Goal: Task Accomplishment & Management: Manage account settings

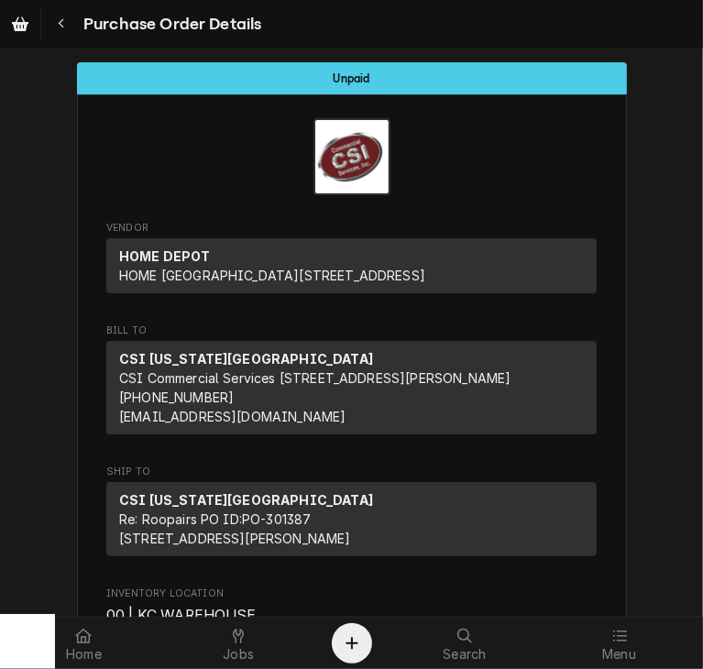
scroll to position [1848, 0]
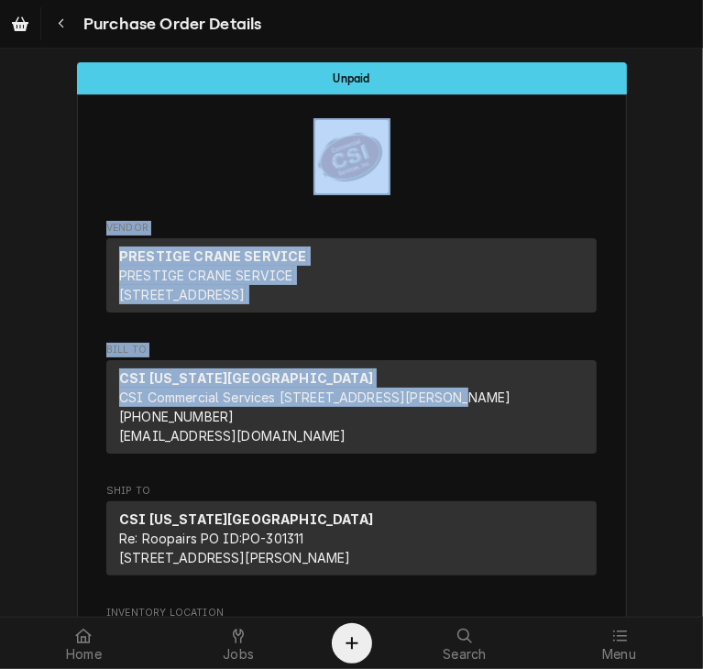
drag, startPoint x: 660, startPoint y: 170, endPoint x: 689, endPoint y: 423, distance: 254.6
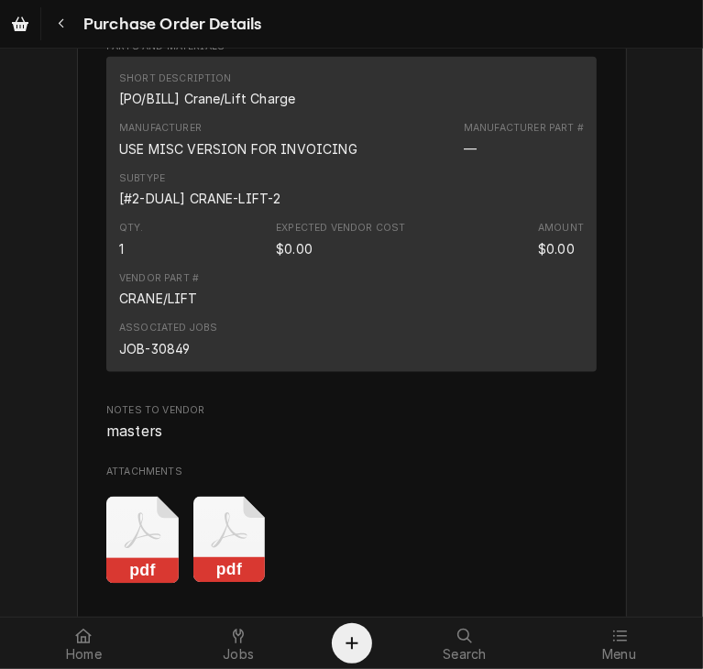
scroll to position [1592, 0]
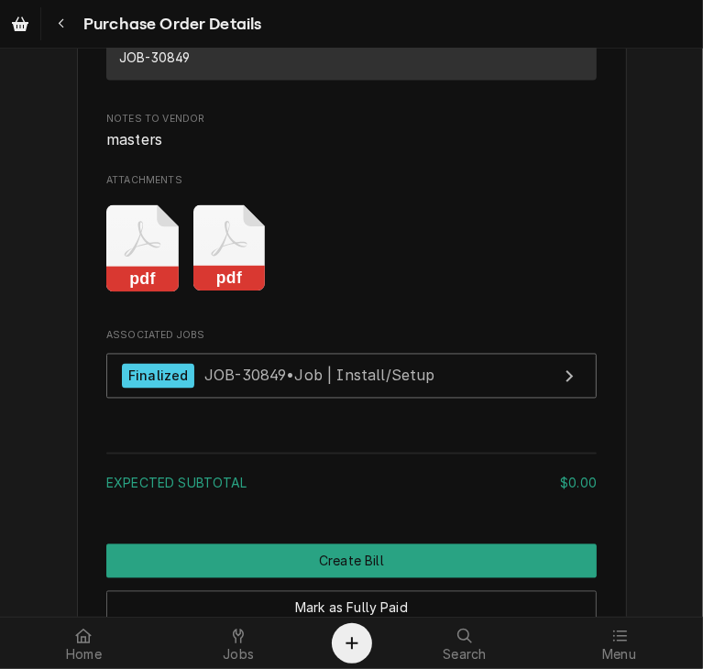
click at [237, 292] on rect "Attachments" at bounding box center [229, 280] width 72 height 26
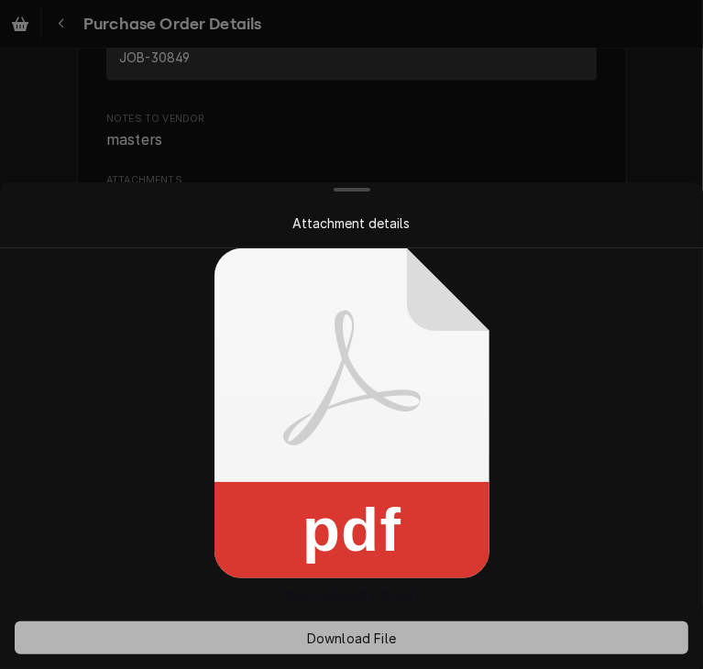
click at [338, 635] on span "Download File" at bounding box center [351, 638] width 96 height 19
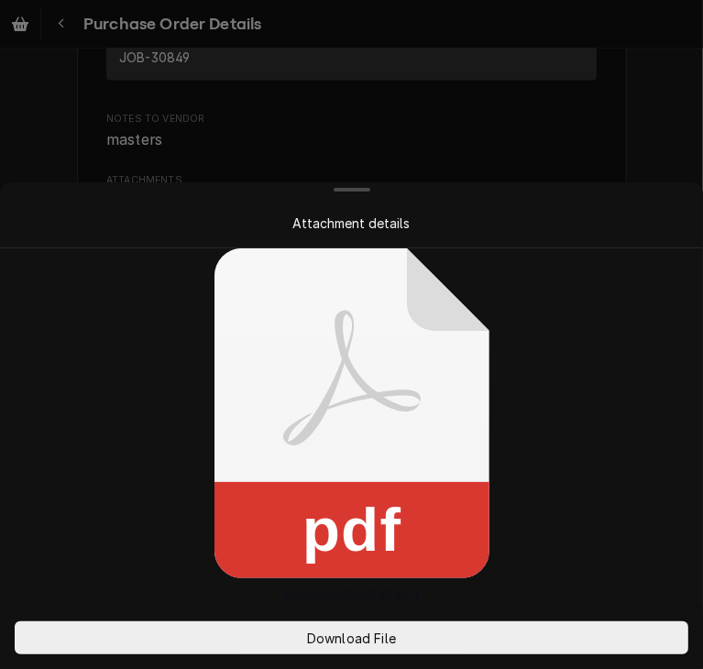
click at [561, 443] on div "pdf INVCRANE602.25.pdf" at bounding box center [351, 426] width 703 height 357
click at [640, 125] on div at bounding box center [351, 334] width 703 height 669
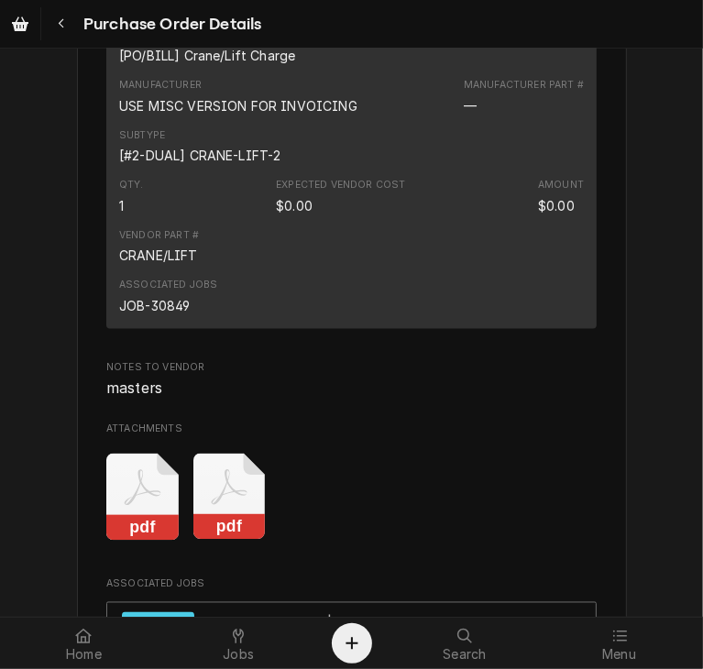
scroll to position [1340, 0]
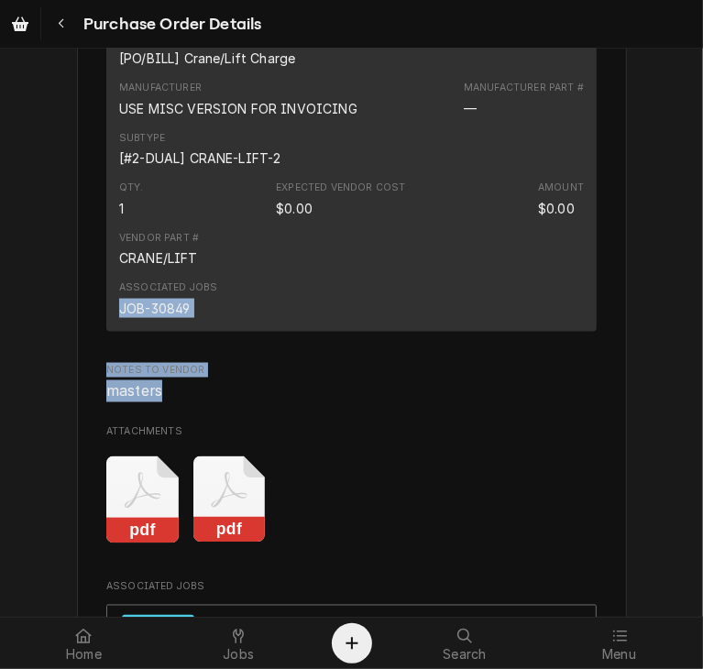
drag, startPoint x: 688, startPoint y: 407, endPoint x: 700, endPoint y: 444, distance: 38.6
click at [700, 444] on div "Unpaid Vendor PRESTIGE CRANE SERVICE PRESTIGE CRANE SERVICE PO Box 642 Blue Spr…" at bounding box center [351, 333] width 703 height 568
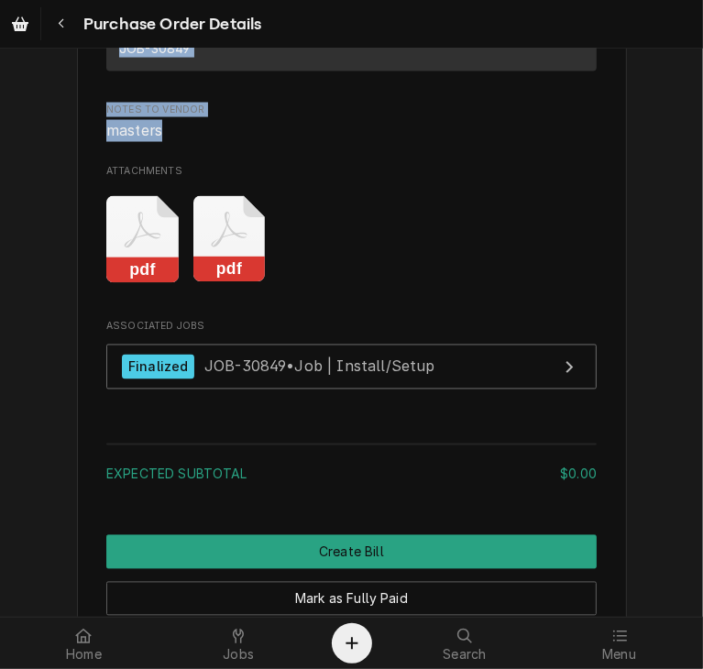
scroll to position [1712, 0]
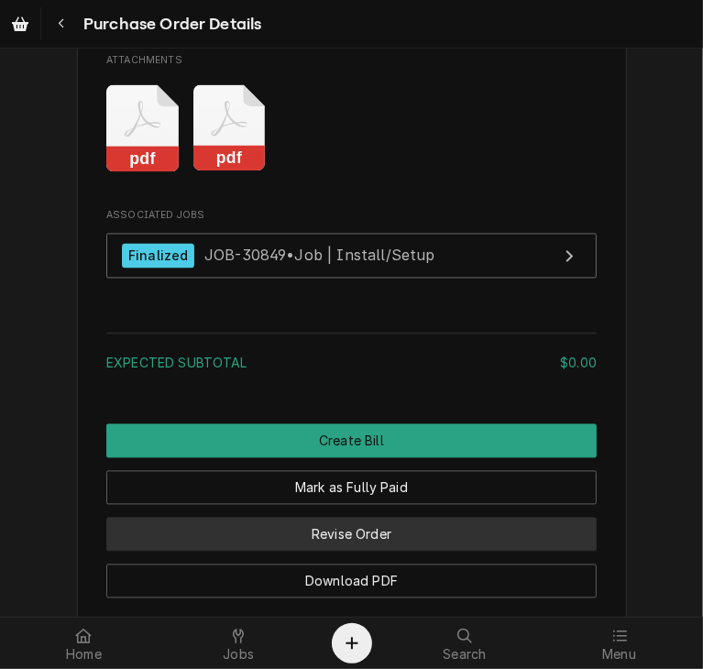
click at [298, 552] on button "Revise Order" at bounding box center [351, 535] width 491 height 34
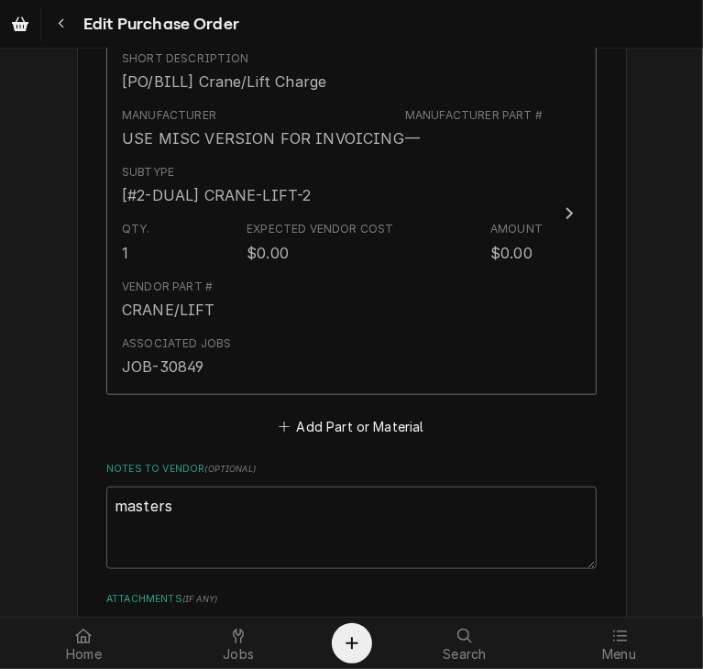
scroll to position [843, 0]
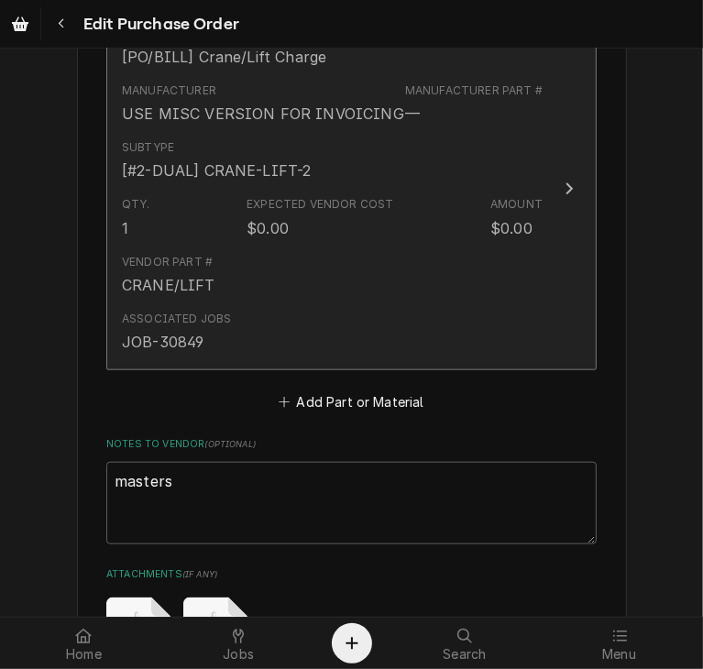
click at [566, 182] on icon "Update Line Item" at bounding box center [569, 189] width 9 height 15
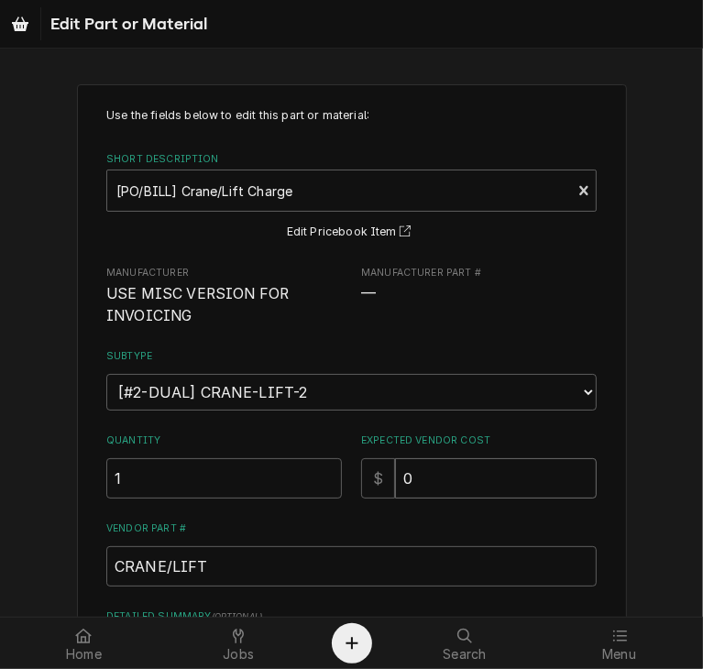
drag, startPoint x: 416, startPoint y: 473, endPoint x: 343, endPoint y: 482, distance: 73.9
click at [343, 482] on div "Quantity 1 Expected Vendor Cost $ 0" at bounding box center [351, 466] width 491 height 65
type textarea "x"
type input "5"
type textarea "x"
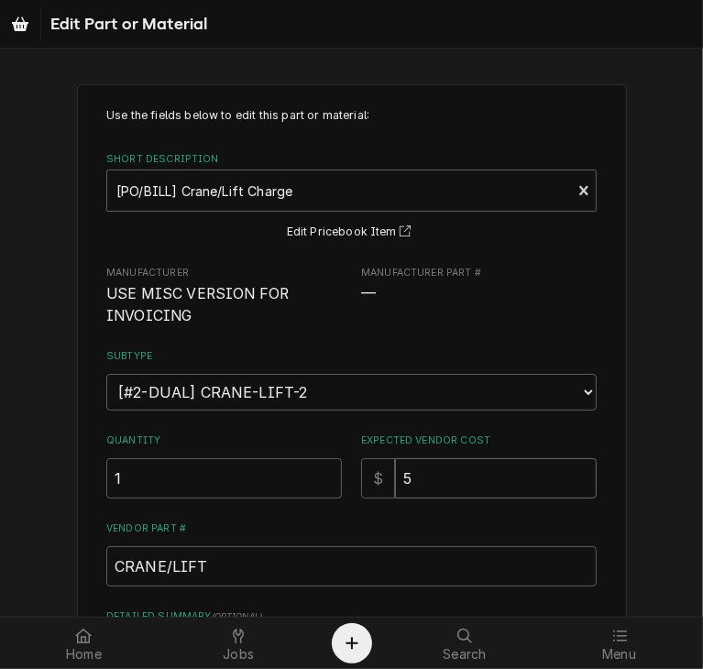
type input "52"
type textarea "x"
type input "525"
type textarea "x"
type input "525.0"
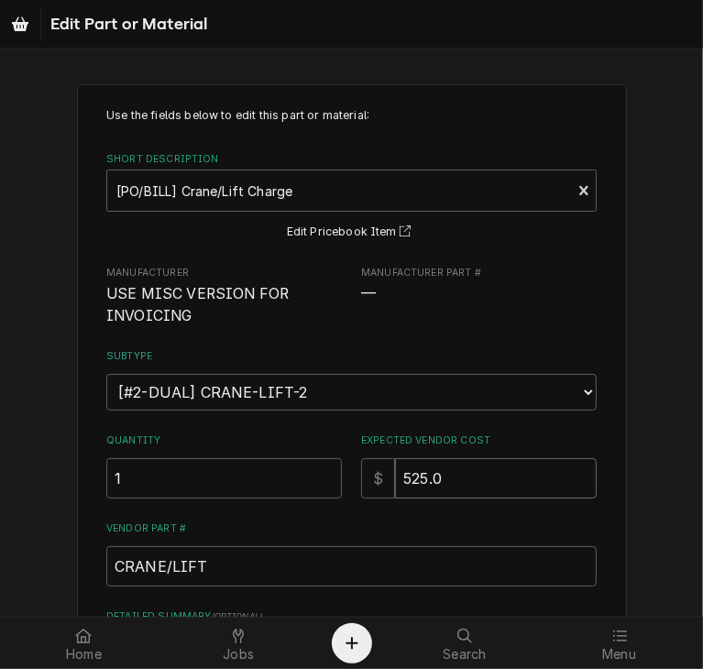
type textarea "x"
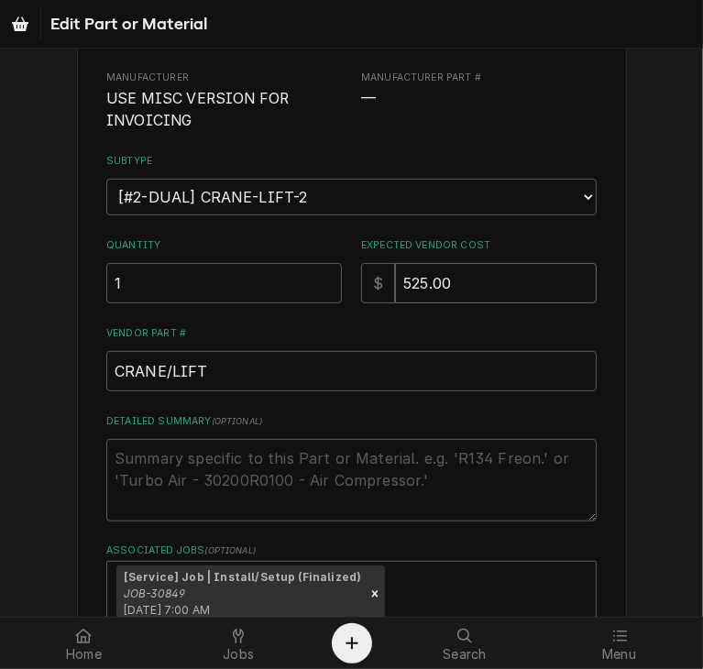
scroll to position [359, 0]
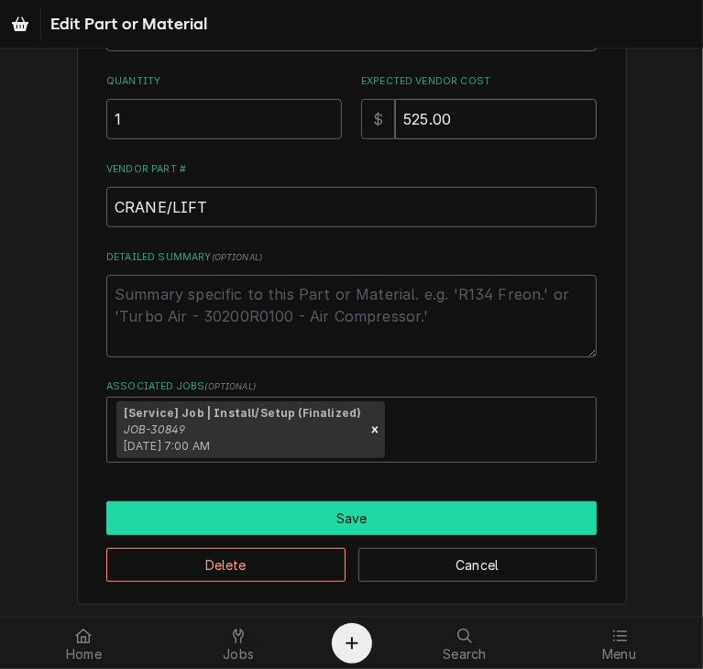
type input "525.00"
click at [376, 507] on button "Save" at bounding box center [351, 519] width 491 height 34
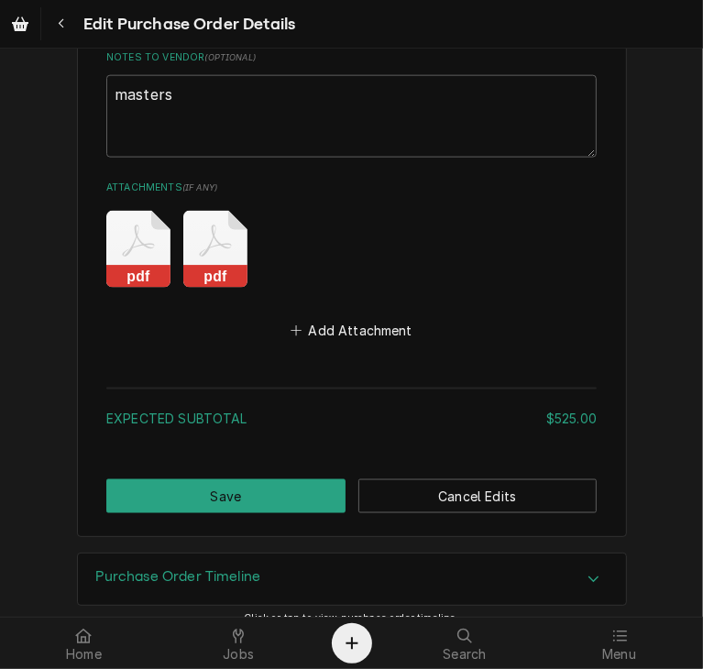
scroll to position [1247, 0]
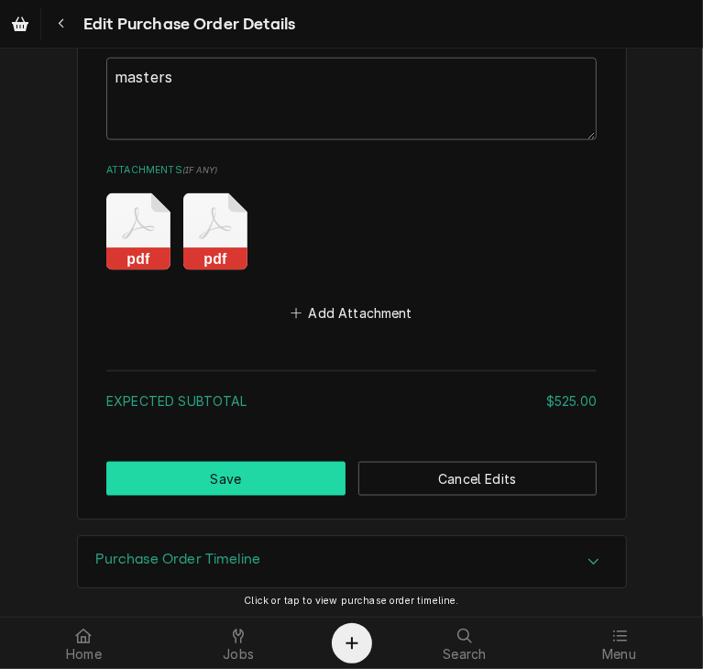
click at [211, 476] on button "Save" at bounding box center [225, 479] width 239 height 34
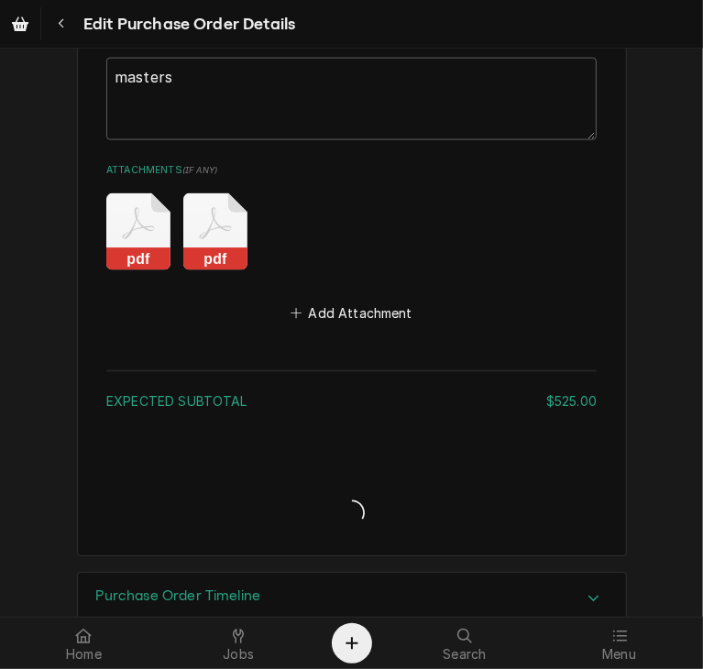
type textarea "x"
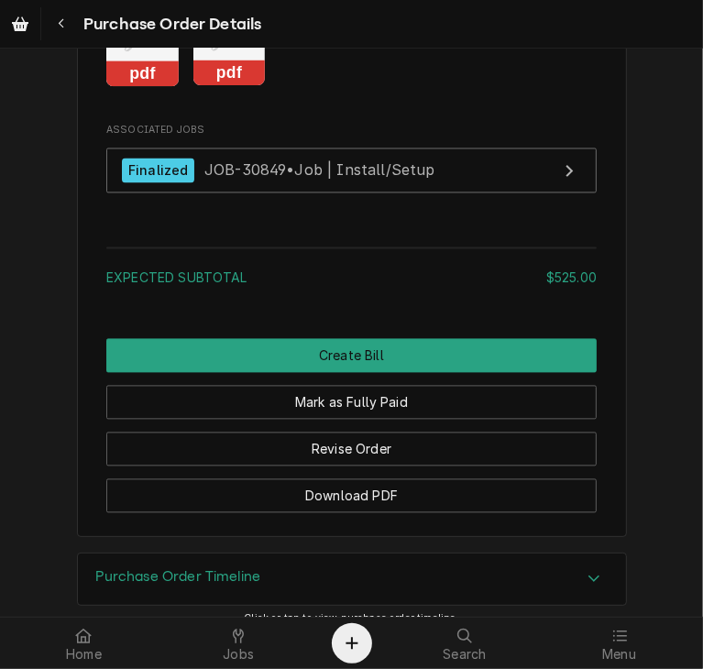
scroll to position [1793, 0]
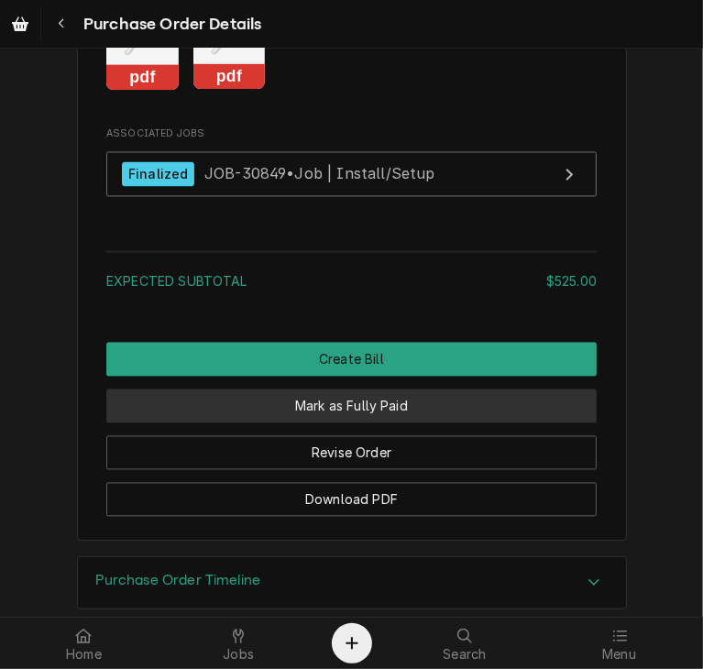
click at [444, 424] on button "Mark as Fully Paid" at bounding box center [351, 407] width 491 height 34
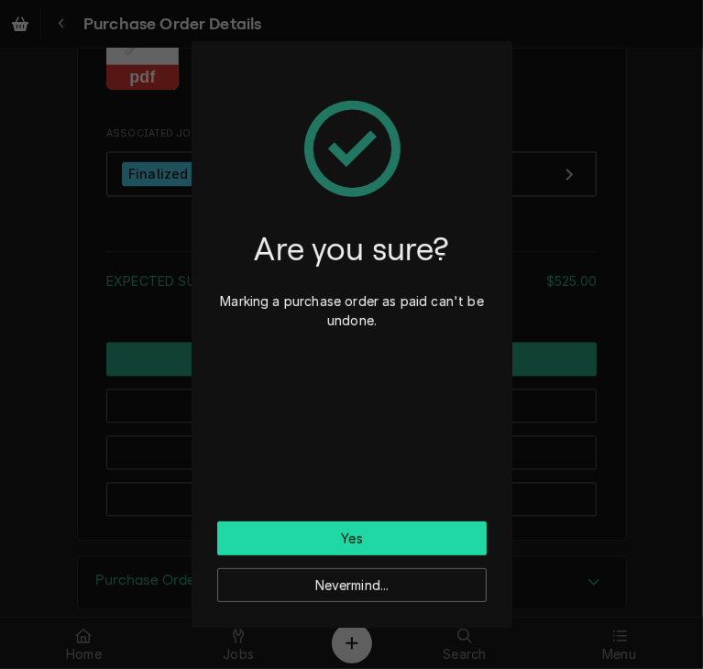
click at [425, 529] on button "Yes" at bounding box center [352, 539] width 270 height 34
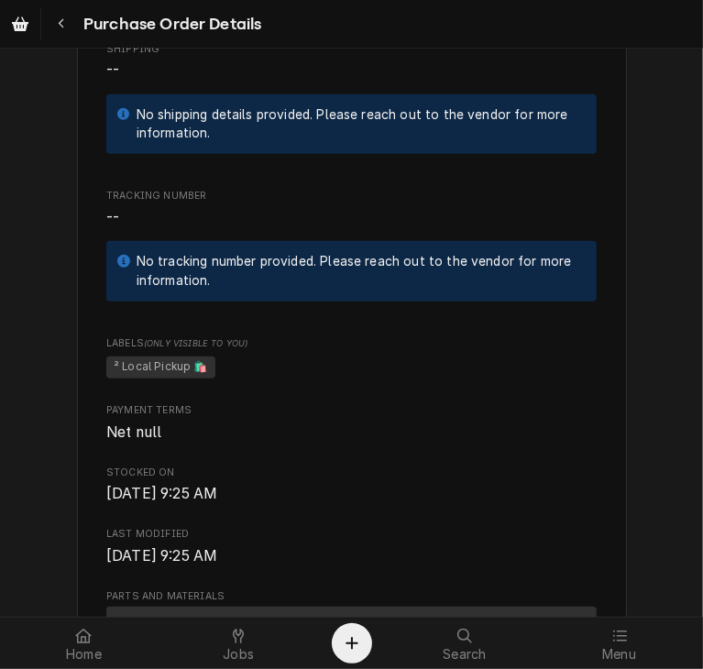
scroll to position [756, 0]
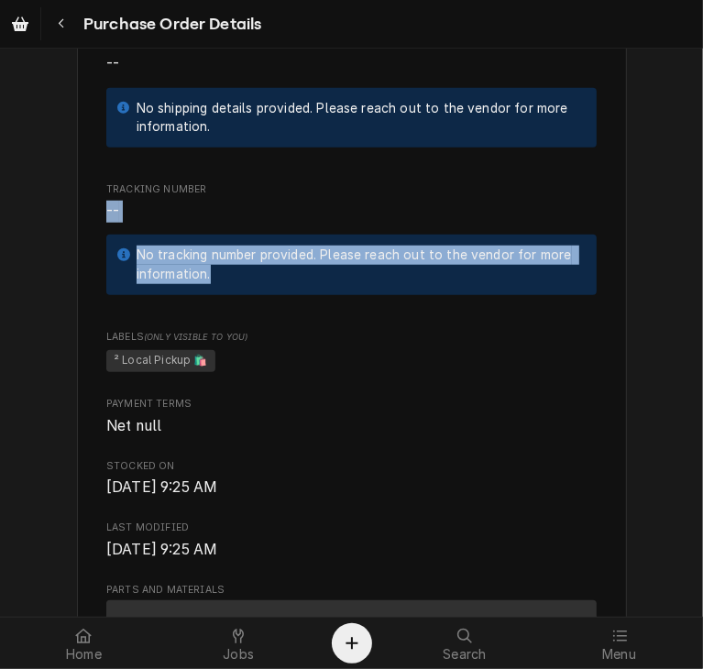
drag, startPoint x: 689, startPoint y: 261, endPoint x: 702, endPoint y: 324, distance: 63.8
click at [702, 324] on div "Unpaid Vendor PRESTIGE CRANE SERVICE PRESTIGE CRANE SERVICE PO Box 642 Blue Spr…" at bounding box center [351, 333] width 703 height 568
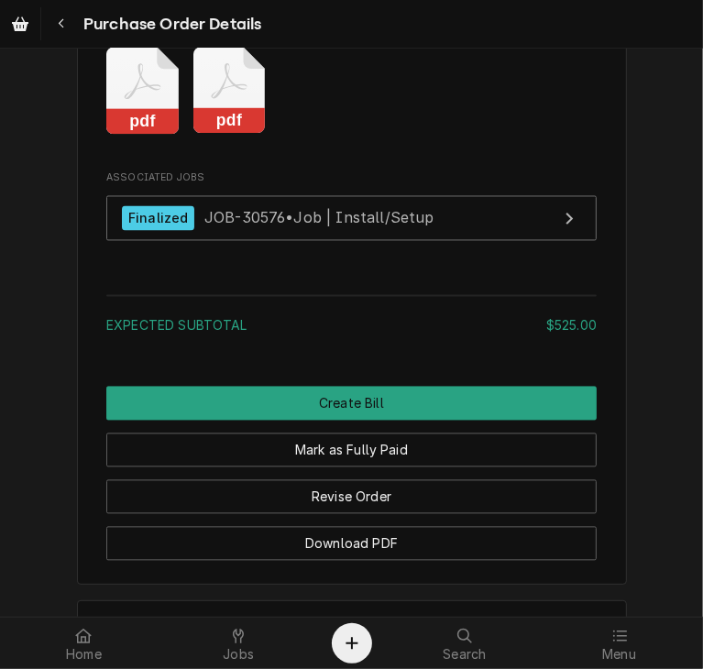
scroll to position [1584, 0]
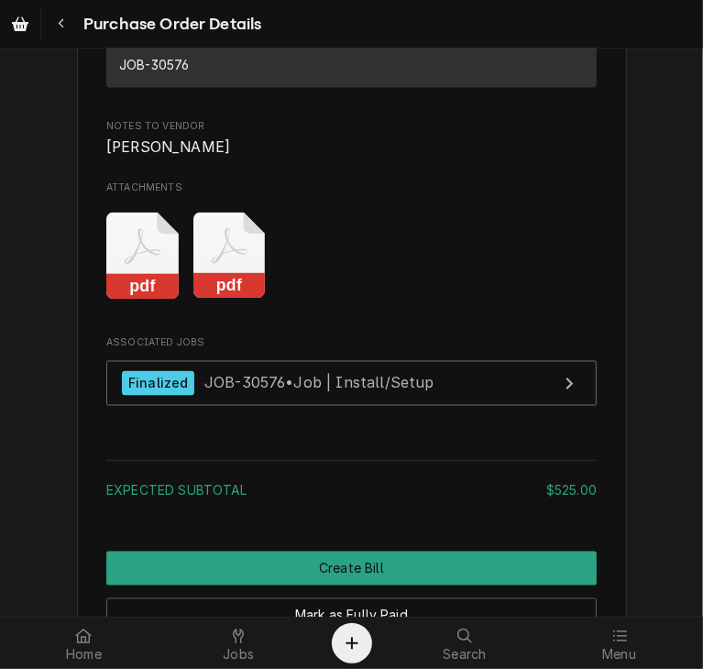
click at [241, 314] on div "pdf pdf" at bounding box center [351, 257] width 491 height 116
click at [224, 300] on rect "Attachments" at bounding box center [229, 287] width 72 height 26
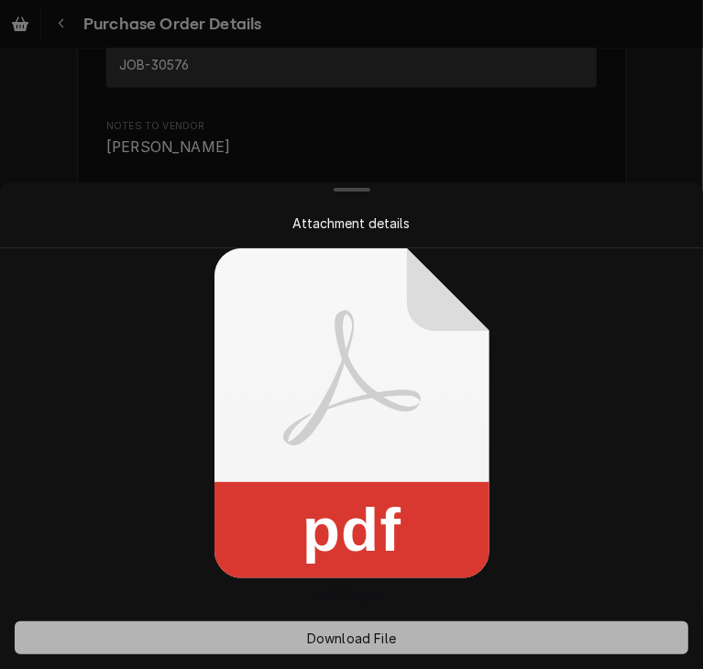
click at [367, 635] on span "Download File" at bounding box center [351, 638] width 96 height 19
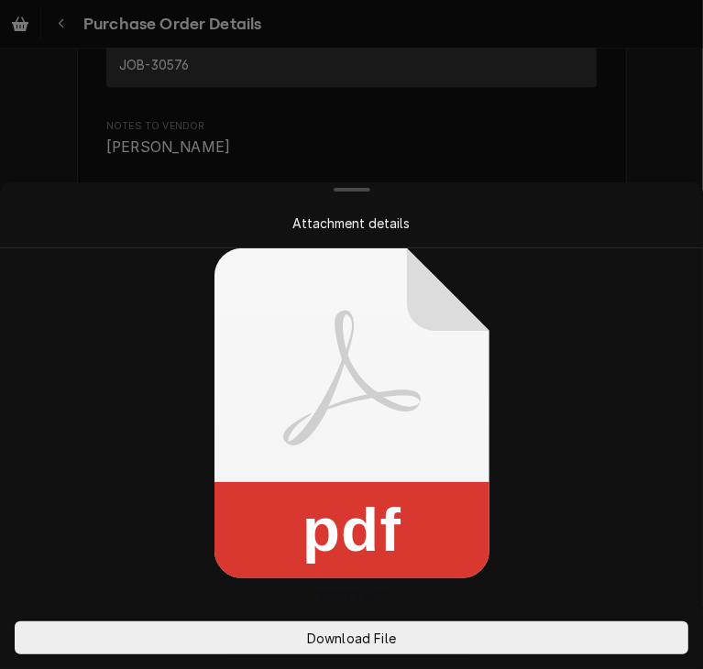
click at [654, 111] on div at bounding box center [351, 334] width 703 height 669
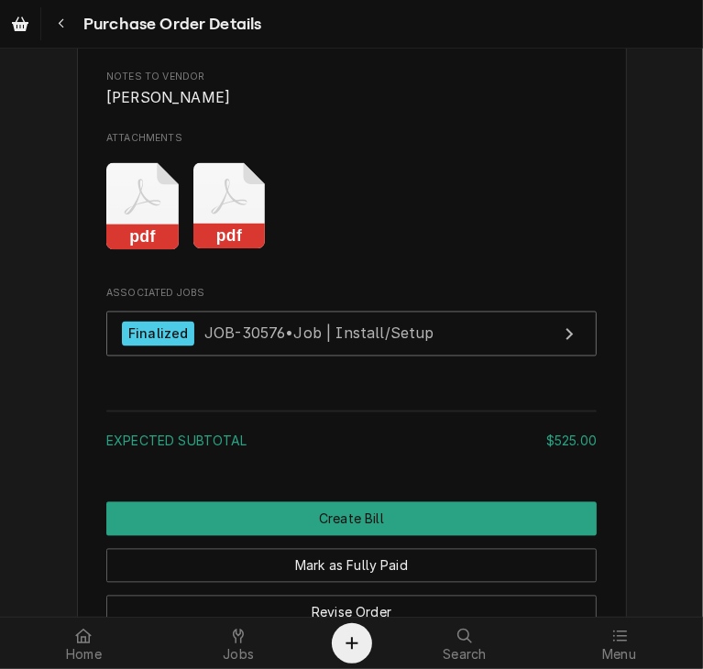
scroll to position [1694, 0]
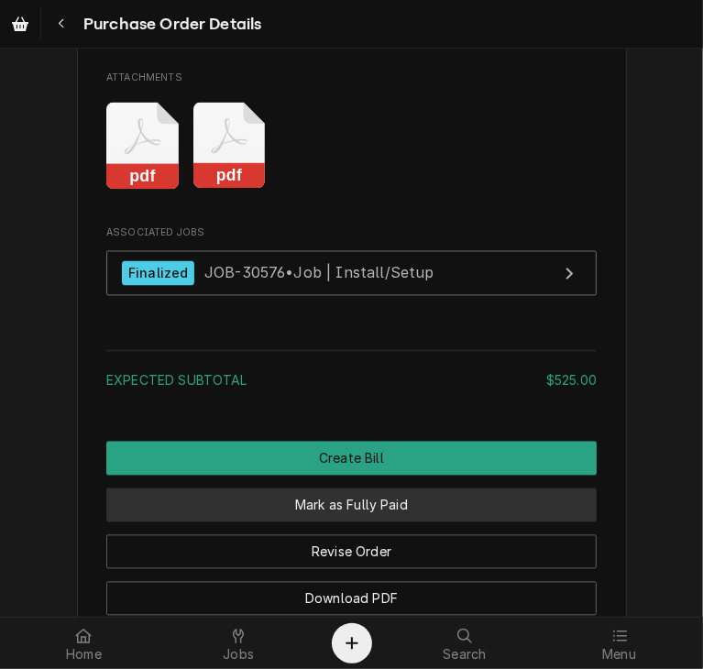
click at [516, 523] on button "Mark as Fully Paid" at bounding box center [351, 506] width 491 height 34
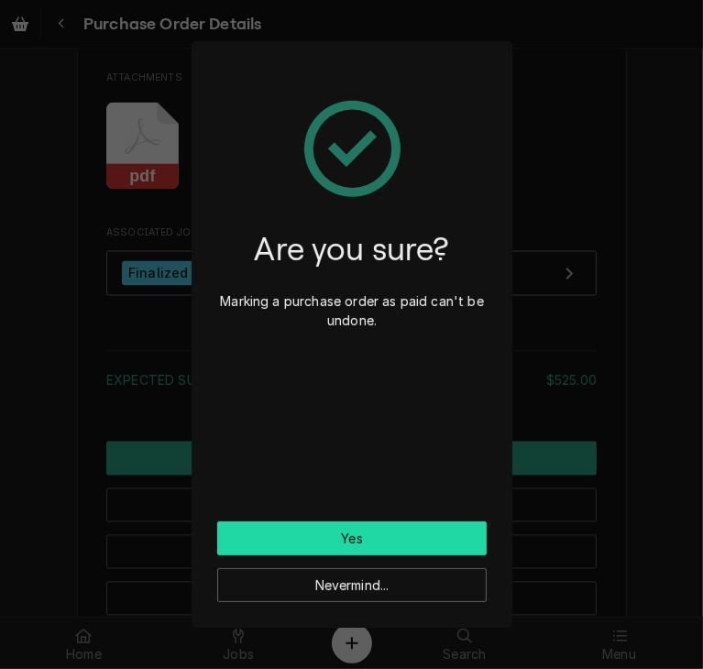
click at [413, 540] on button "Yes" at bounding box center [352, 539] width 270 height 34
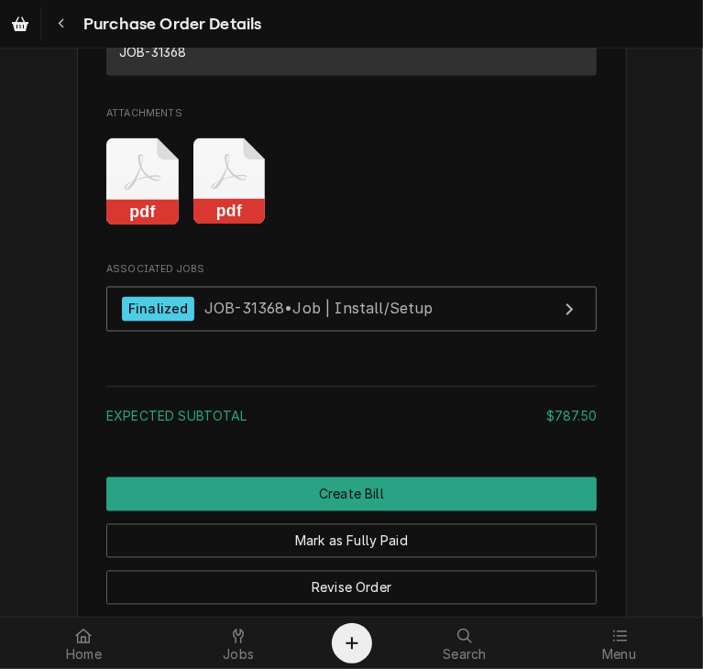
scroll to position [1614, 0]
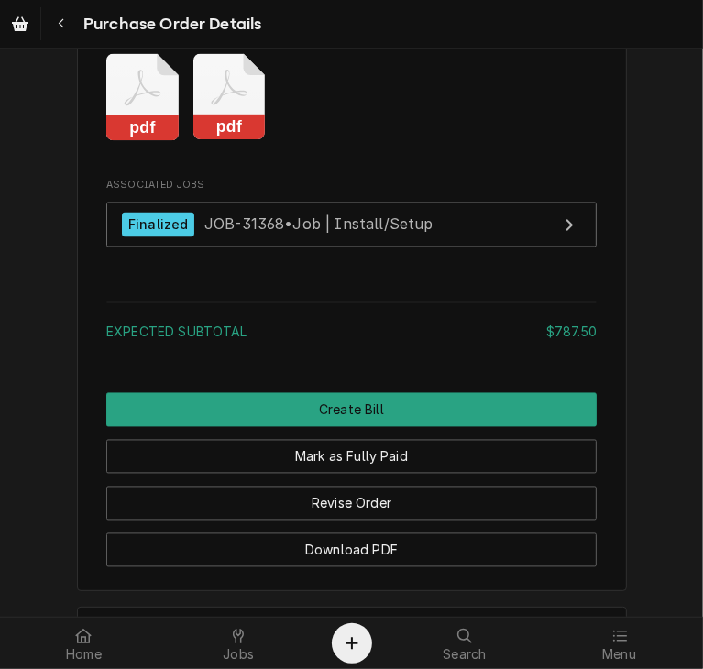
click at [228, 141] on icon "Attachments" at bounding box center [229, 97] width 72 height 87
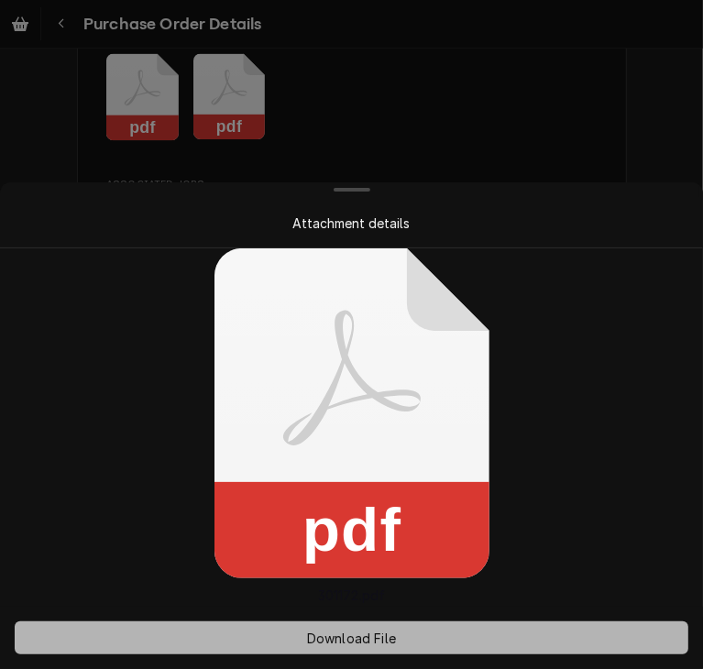
click at [347, 631] on span "Download File" at bounding box center [351, 638] width 96 height 19
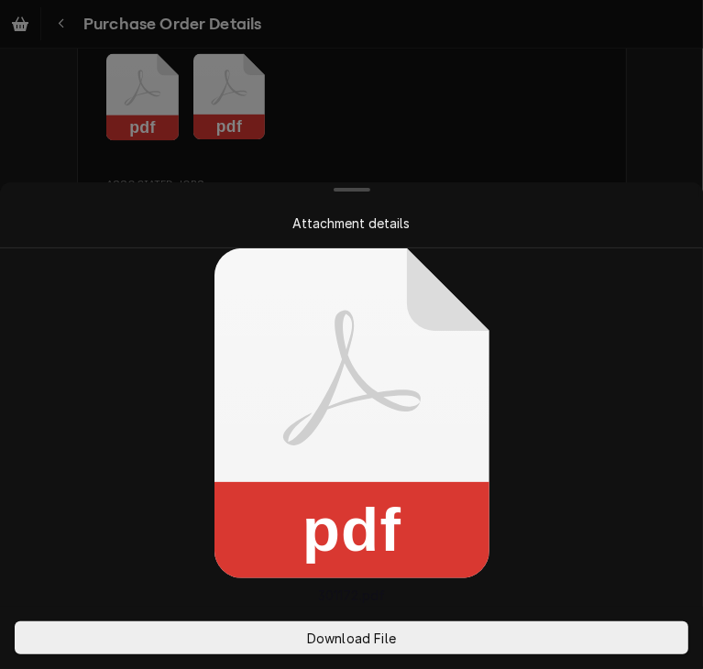
click at [649, 109] on div at bounding box center [351, 334] width 703 height 669
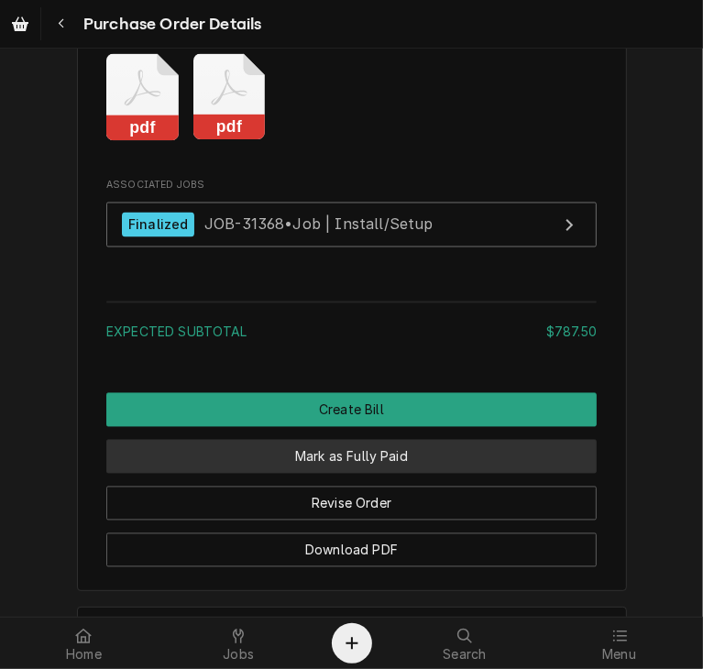
click at [460, 474] on button "Mark as Fully Paid" at bounding box center [351, 457] width 491 height 34
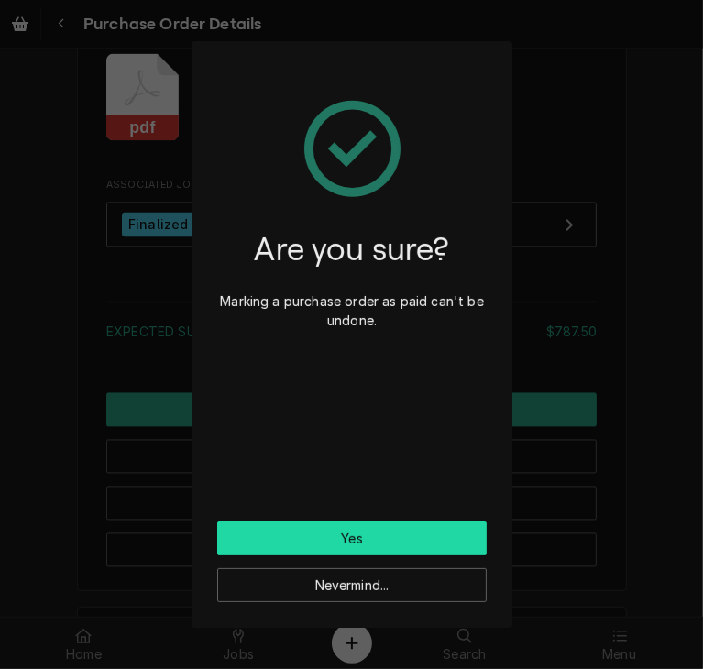
click at [450, 533] on button "Yes" at bounding box center [352, 539] width 270 height 34
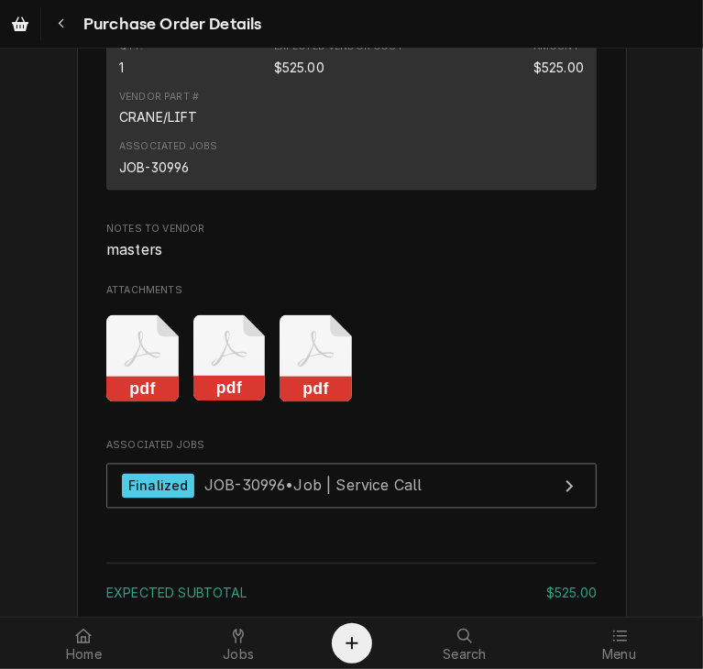
scroll to position [1454, 0]
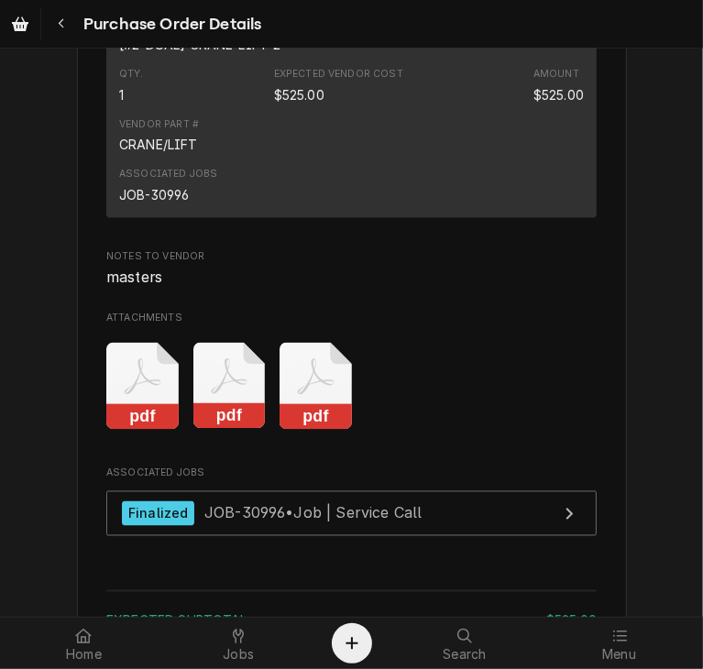
click at [318, 430] on rect "Attachments" at bounding box center [316, 417] width 72 height 26
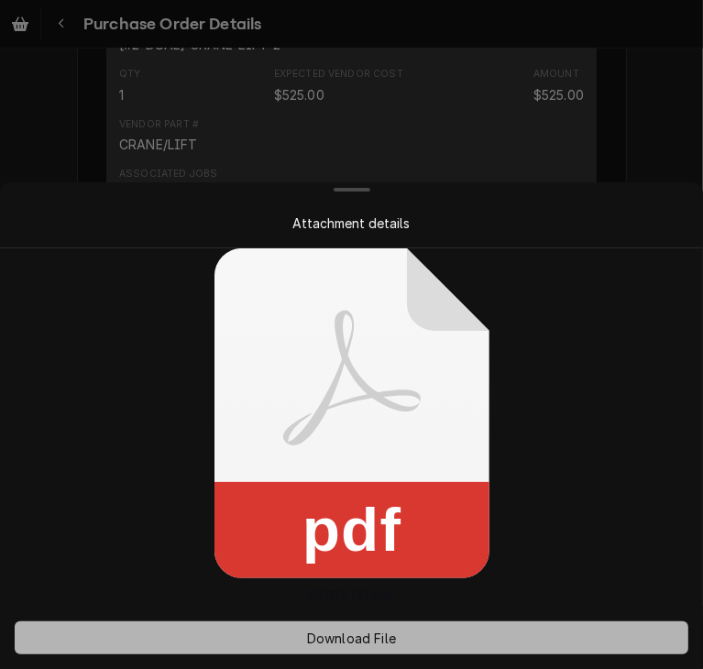
click at [368, 636] on span "Download File" at bounding box center [351, 638] width 96 height 19
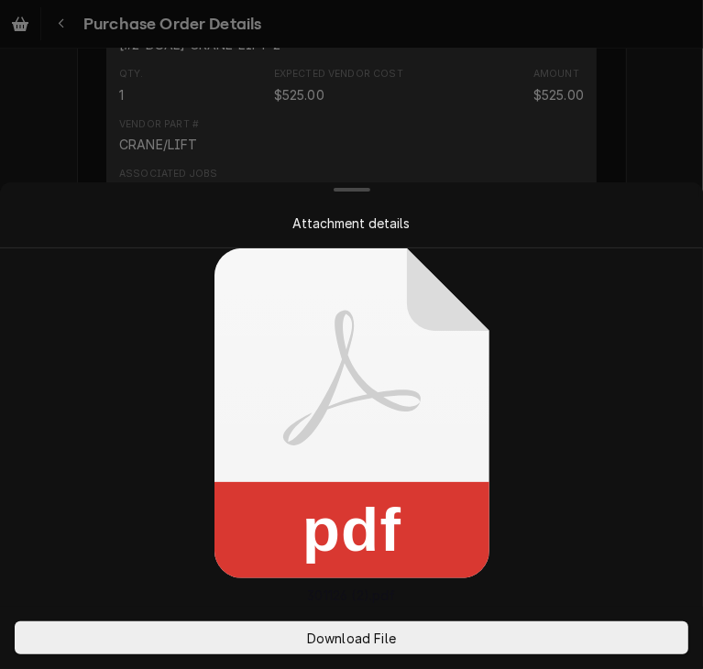
click at [630, 226] on div "Attachment details" at bounding box center [352, 223] width 630 height 19
click at [656, 165] on div at bounding box center [351, 334] width 703 height 669
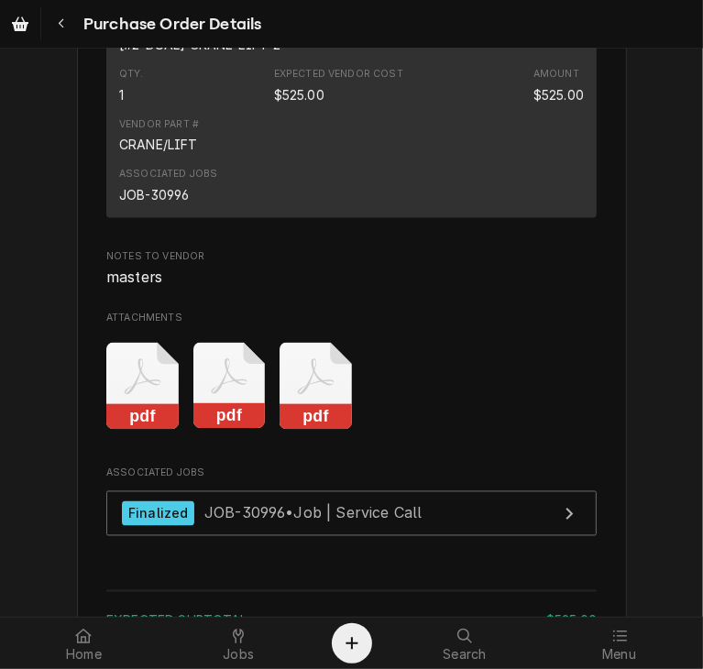
click at [212, 430] on rect "Attachments" at bounding box center [229, 417] width 72 height 26
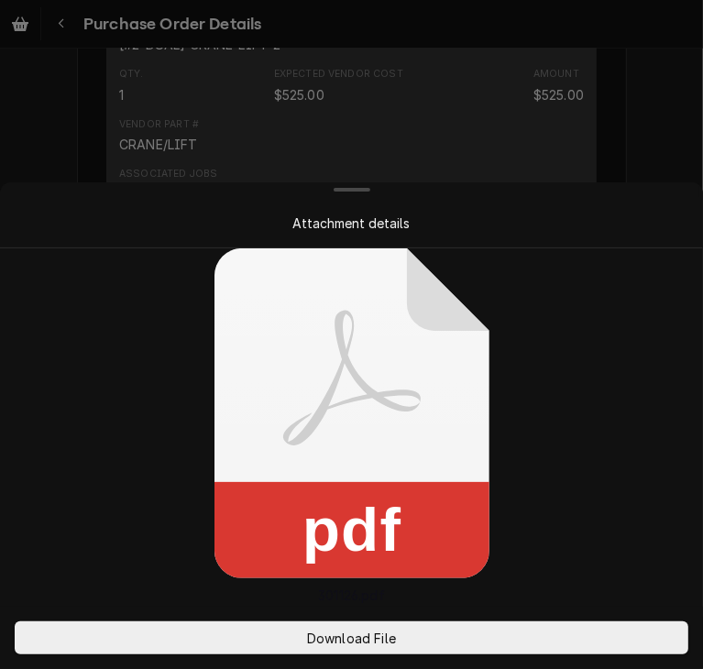
click at [212, 467] on div "Attachment details pdf 301126.pdf Download File" at bounding box center [351, 334] width 703 height 669
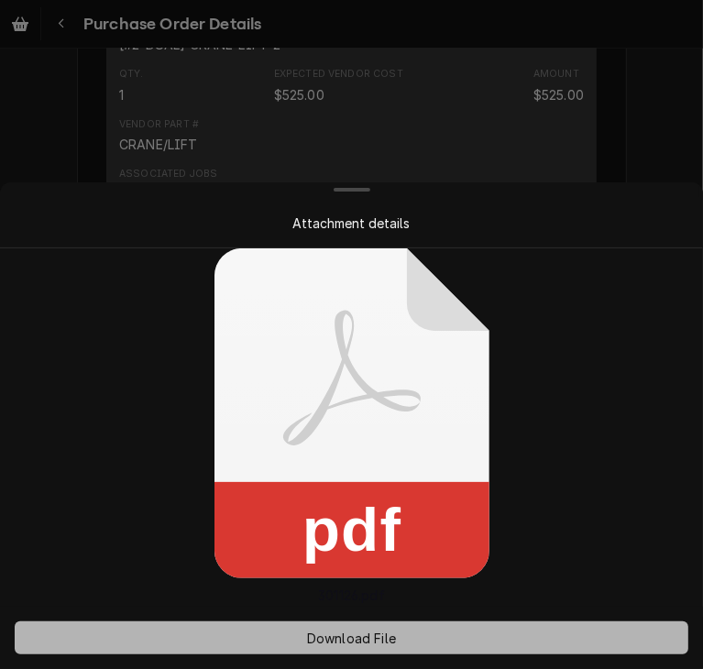
click at [378, 632] on span "Download File" at bounding box center [351, 638] width 96 height 19
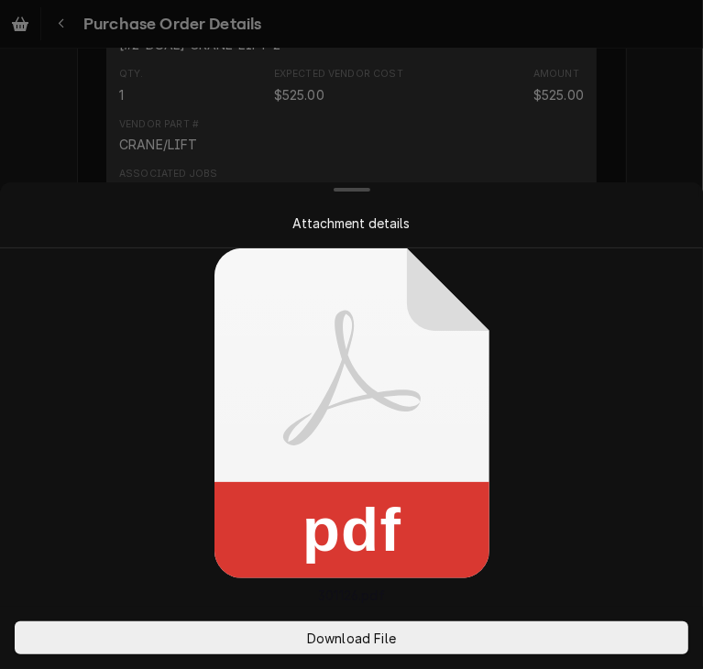
click at [662, 113] on div at bounding box center [351, 334] width 703 height 669
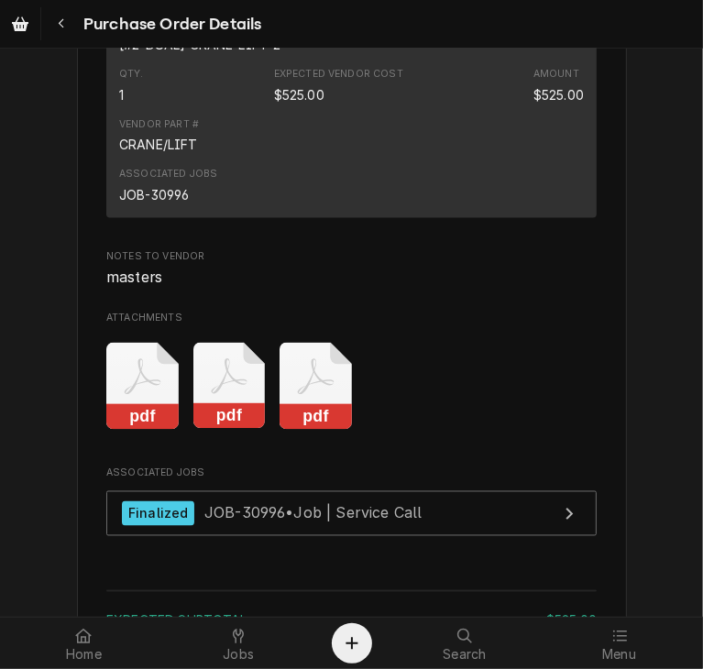
click at [122, 430] on rect "Attachments" at bounding box center [142, 417] width 72 height 26
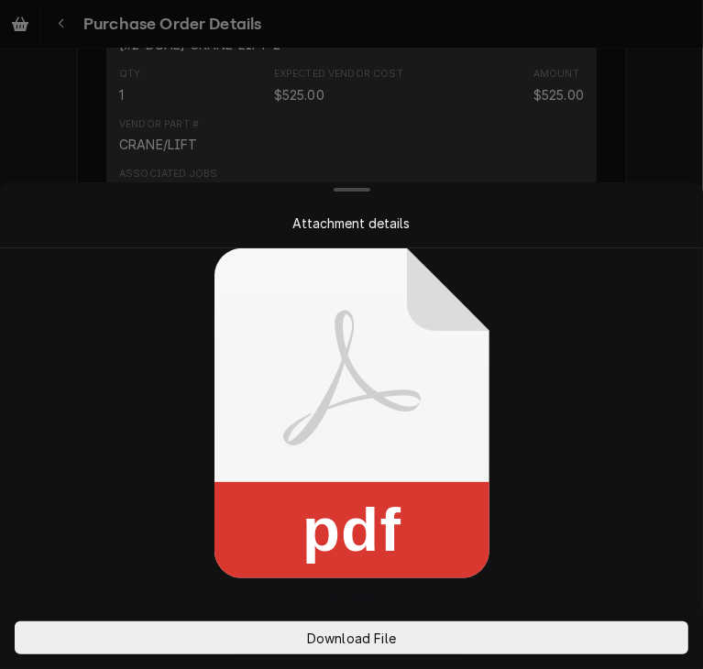
click at [122, 469] on div "Attachment details pdf 301126.pdf Download File" at bounding box center [351, 334] width 703 height 669
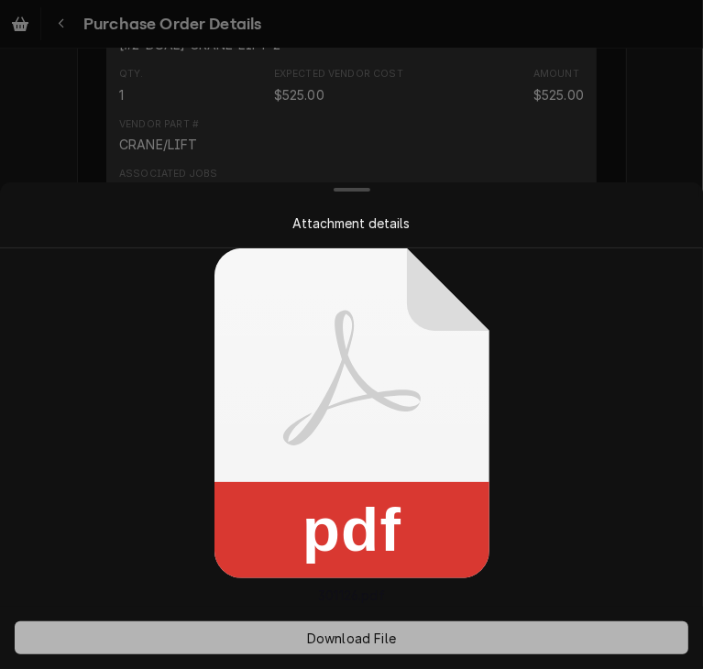
click at [327, 642] on span "Download File" at bounding box center [351, 638] width 96 height 19
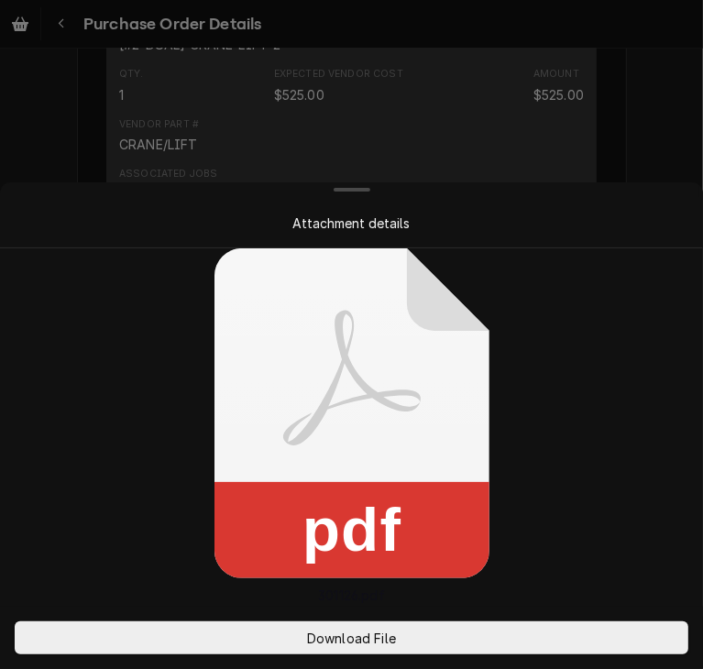
click at [660, 100] on div at bounding box center [351, 334] width 703 height 669
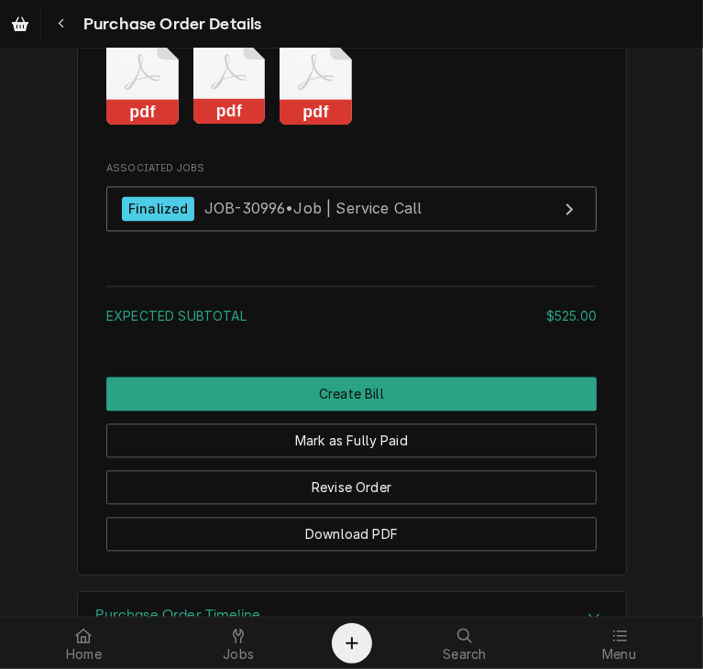
scroll to position [1752, 0]
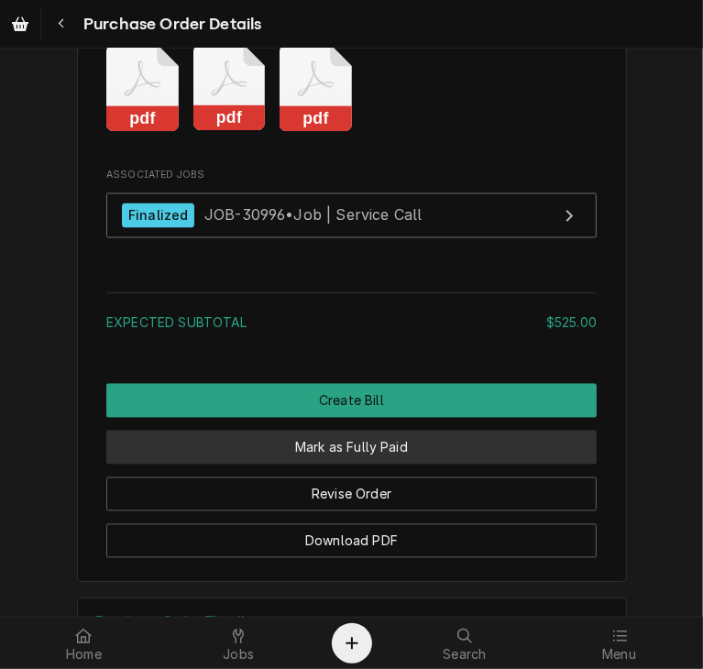
click at [461, 465] on button "Mark as Fully Paid" at bounding box center [351, 448] width 491 height 34
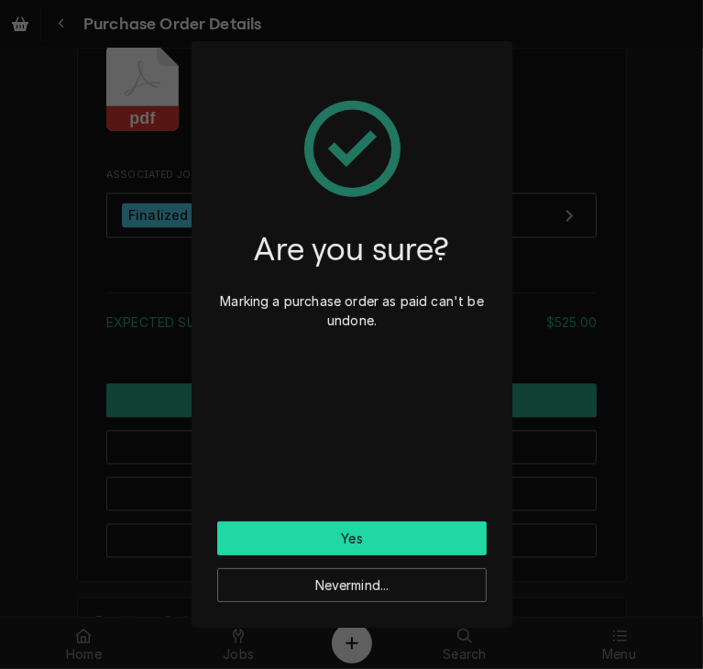
click at [411, 530] on button "Yes" at bounding box center [352, 539] width 270 height 34
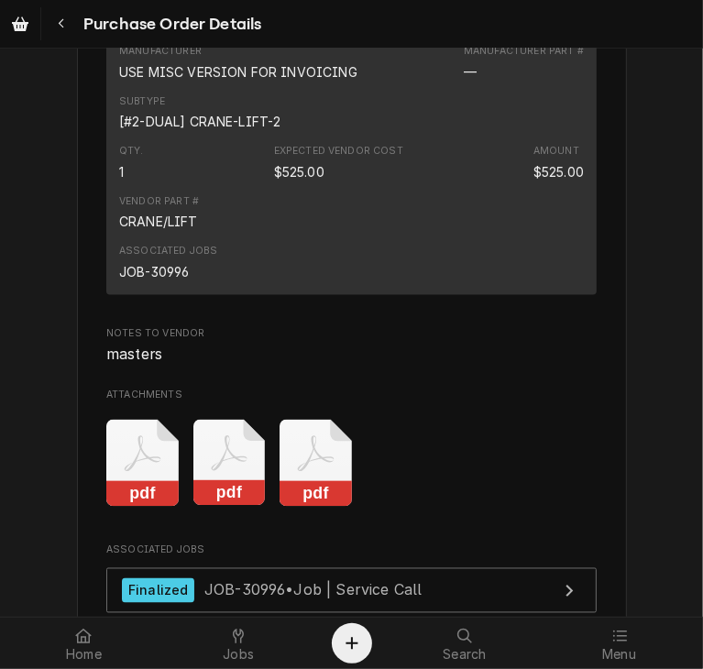
scroll to position [539, 0]
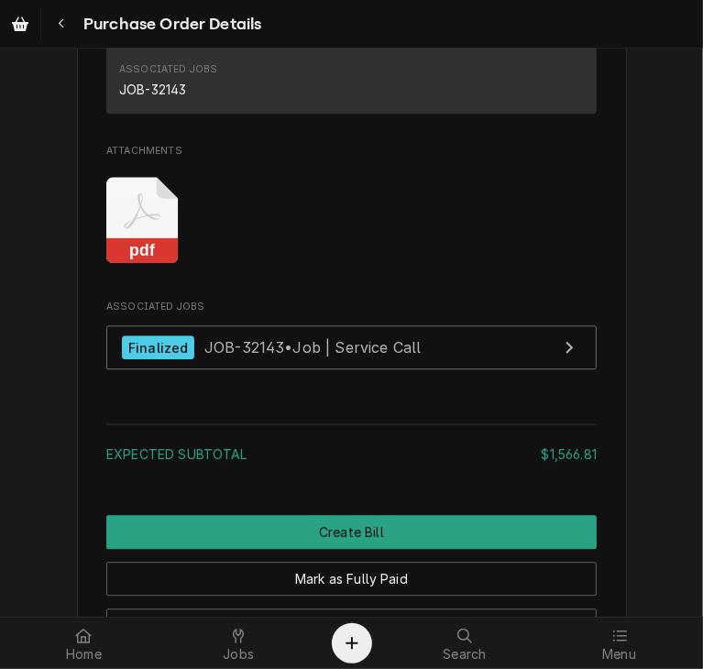
scroll to position [2290, 0]
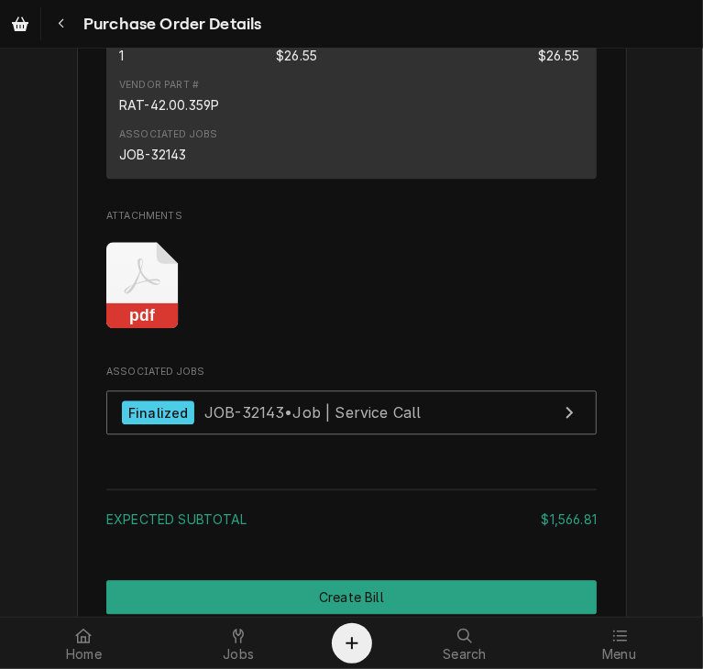
click at [141, 329] on rect "Attachments" at bounding box center [142, 316] width 72 height 26
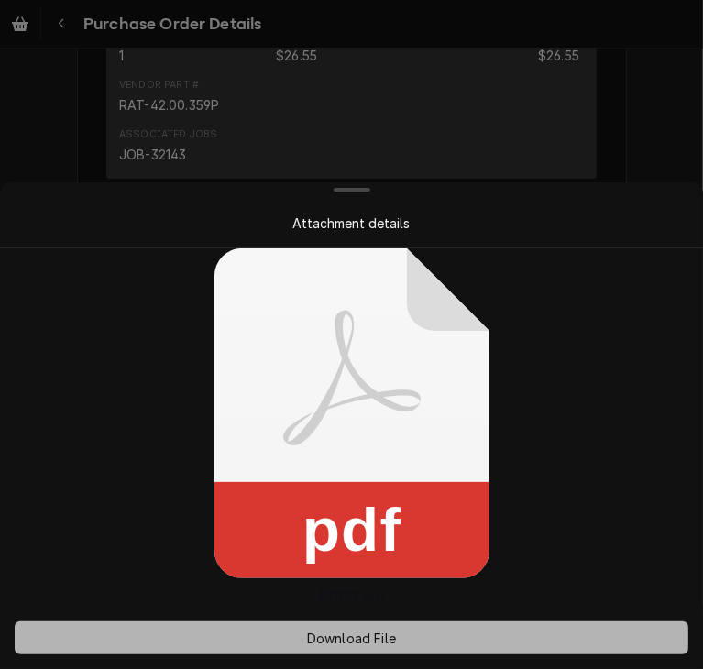
click at [343, 626] on button "Download File" at bounding box center [352, 638] width 674 height 33
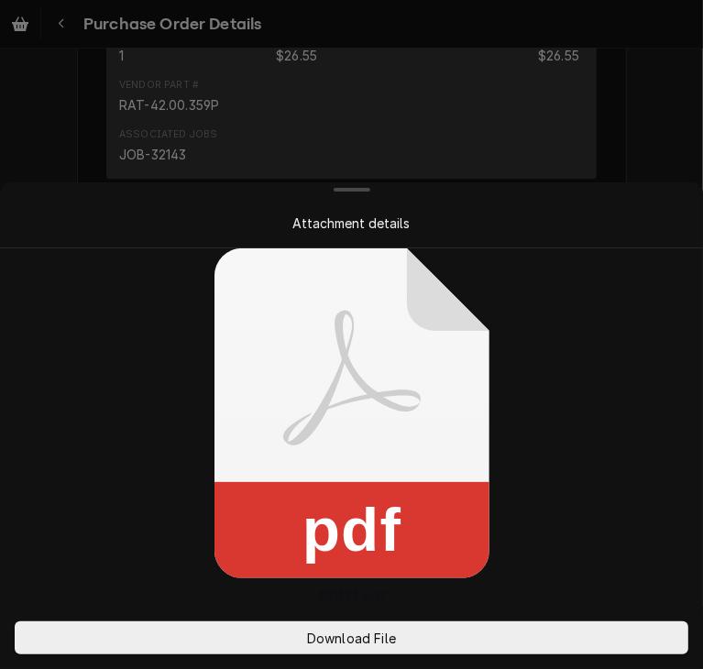
click at [627, 303] on div "pdf 301323.pdf" at bounding box center [351, 426] width 703 height 357
click at [627, 160] on div at bounding box center [351, 334] width 703 height 669
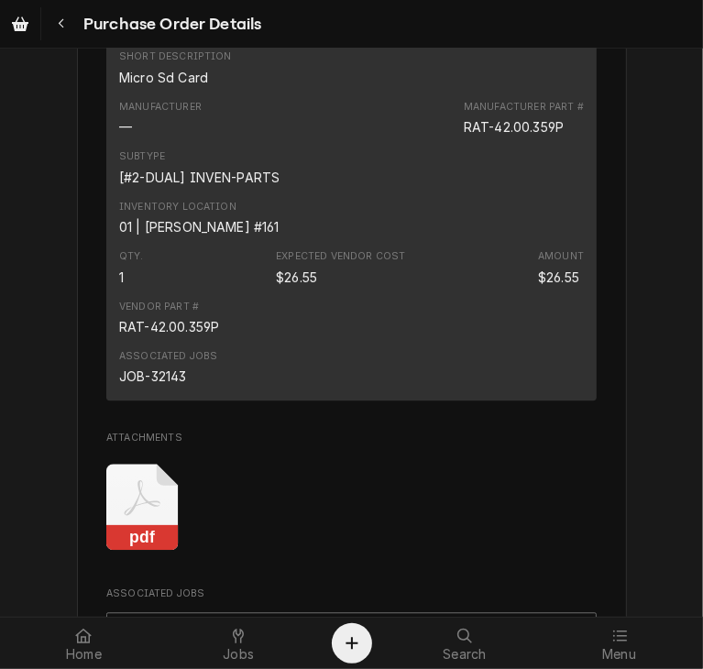
scroll to position [2126, 0]
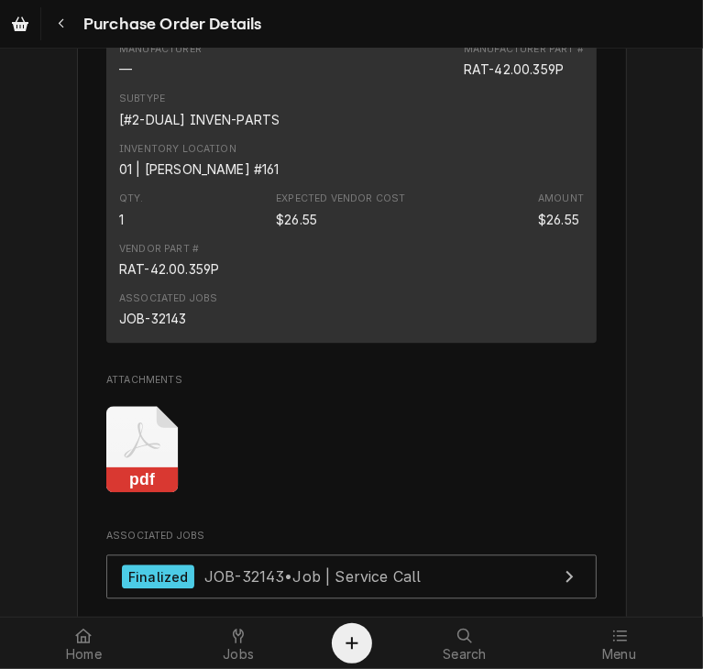
drag, startPoint x: 689, startPoint y: 452, endPoint x: 692, endPoint y: 494, distance: 42.3
click at [692, 494] on div "Unpaid Vendor RATIONAL USA RATIONAL USA 1701 C-120, Commercium Rolling Meadows,…" at bounding box center [351, 333] width 703 height 568
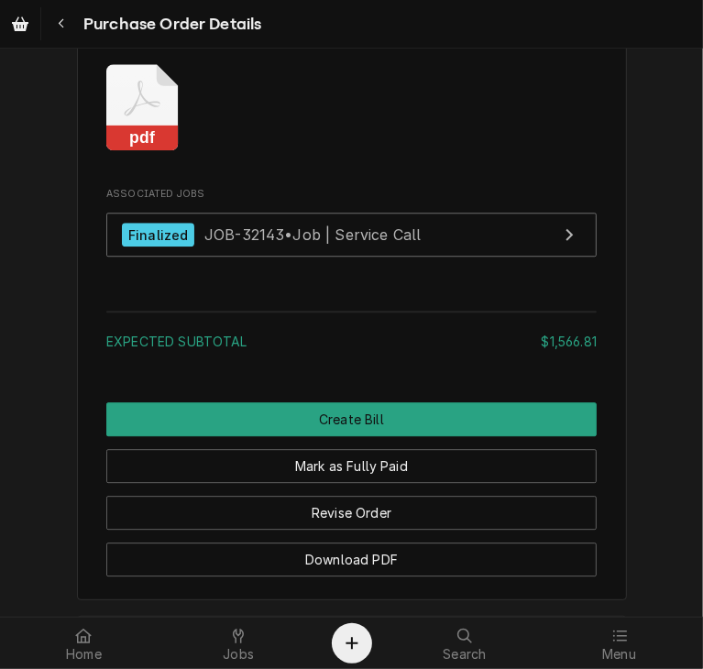
scroll to position [2486, 0]
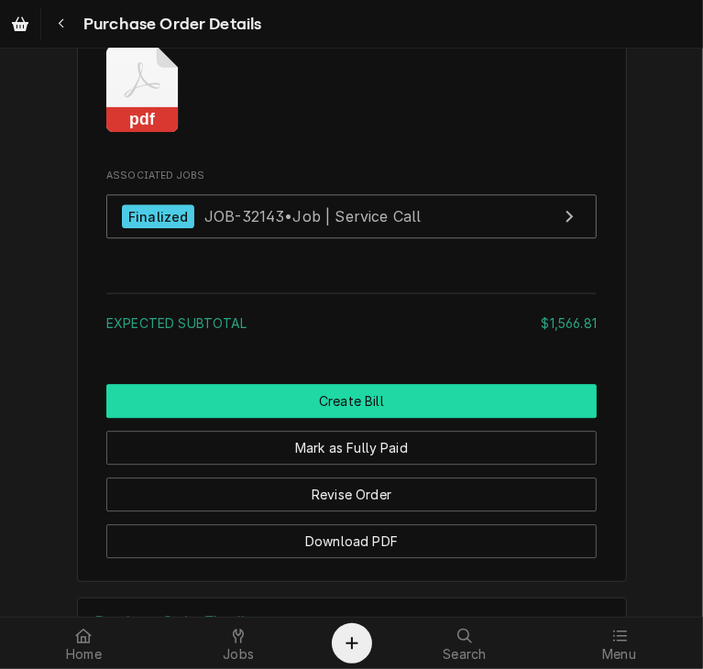
click at [419, 418] on button "Create Bill" at bounding box center [351, 401] width 491 height 34
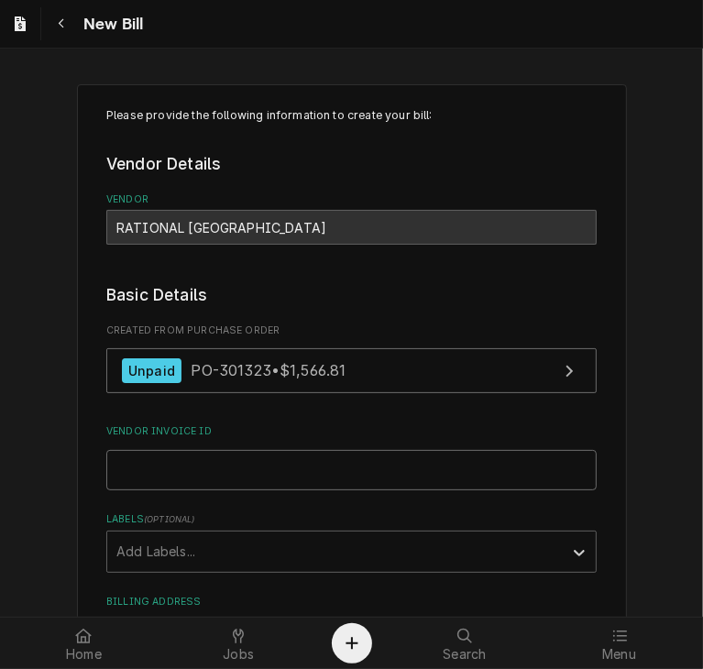
click at [332, 463] on input "Vendor Invoice ID" at bounding box center [351, 470] width 491 height 40
click at [256, 470] on input "Vendor Invoice ID" at bounding box center [351, 470] width 491 height 40
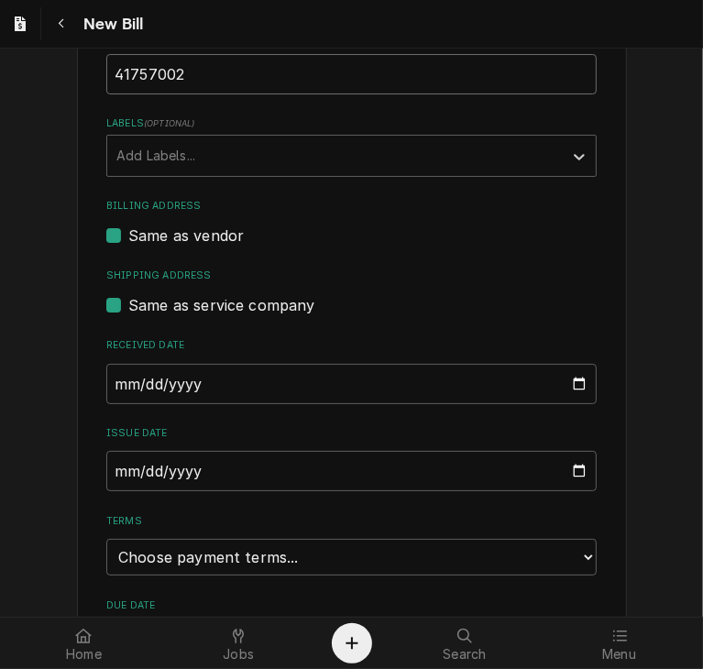
scroll to position [400, 0]
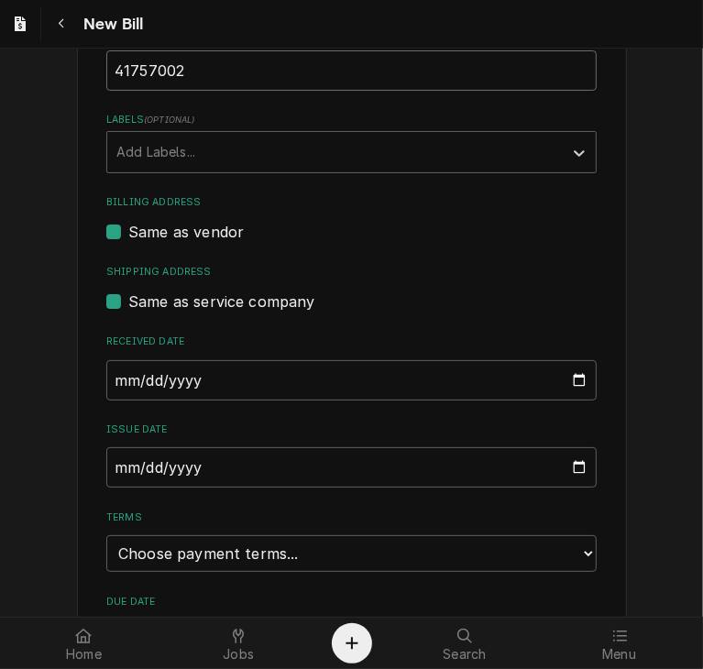
type input "41757002"
click at [116, 466] on input "[DATE]" at bounding box center [351, 467] width 491 height 40
type input "[DATE]"
click at [581, 550] on select "Choose payment terms... Same Day Net 7 Net 14 Net 21 Net 30 Net 45 Net 60 Net 90" at bounding box center [351, 553] width 491 height 37
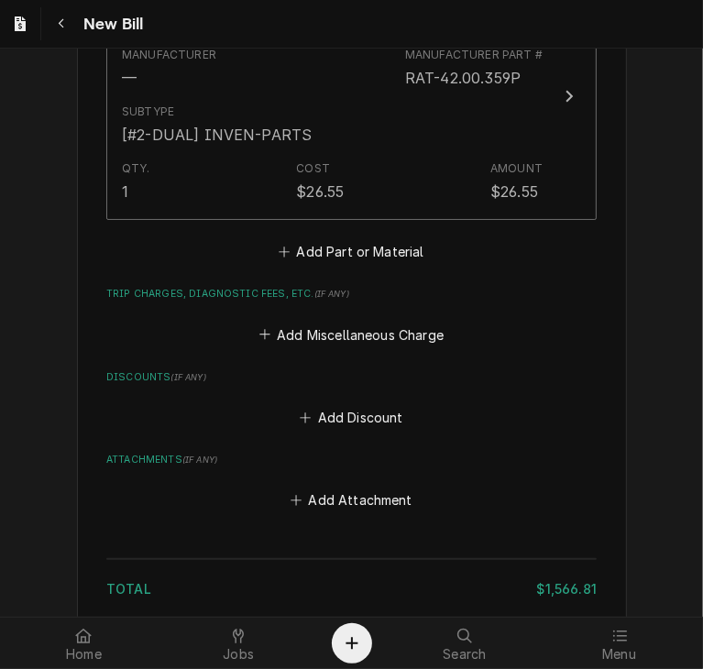
scroll to position [1793, 0]
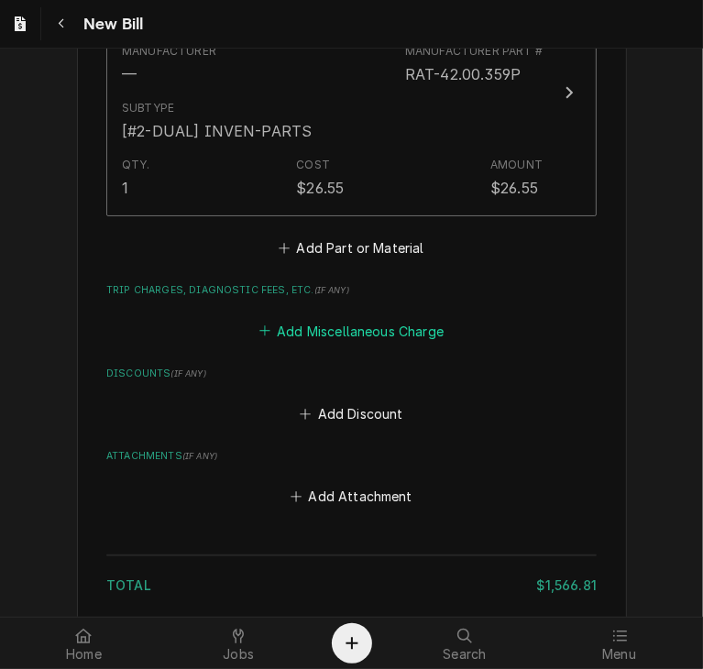
click at [395, 323] on button "Add Miscellaneous Charge" at bounding box center [351, 331] width 191 height 26
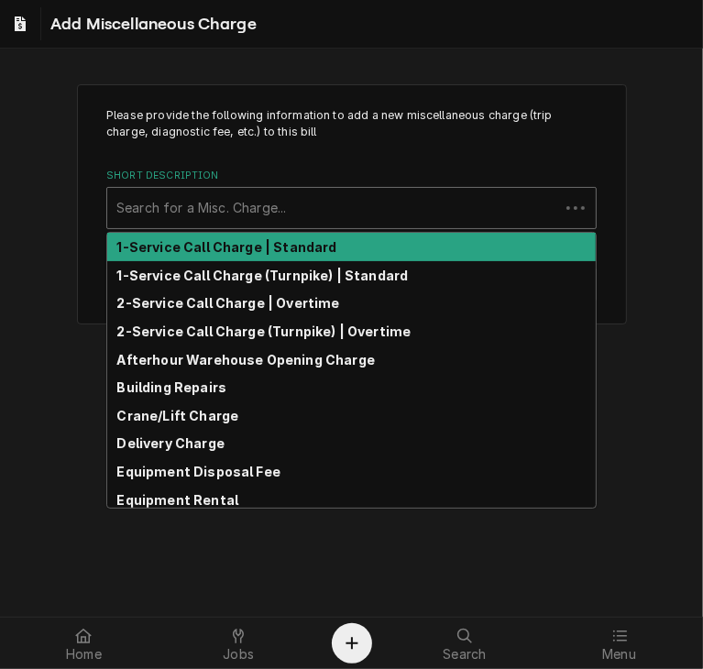
click at [340, 192] on div "Short Description" at bounding box center [333, 208] width 434 height 33
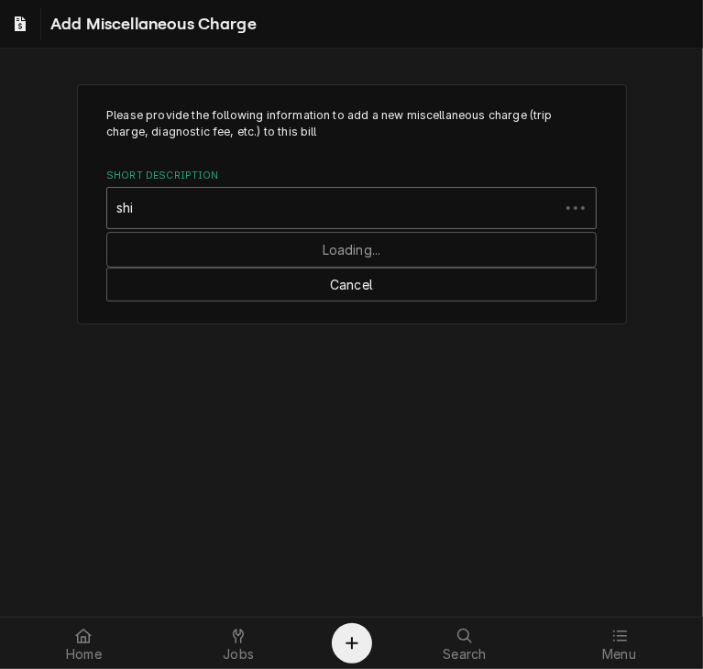
type input "ship"
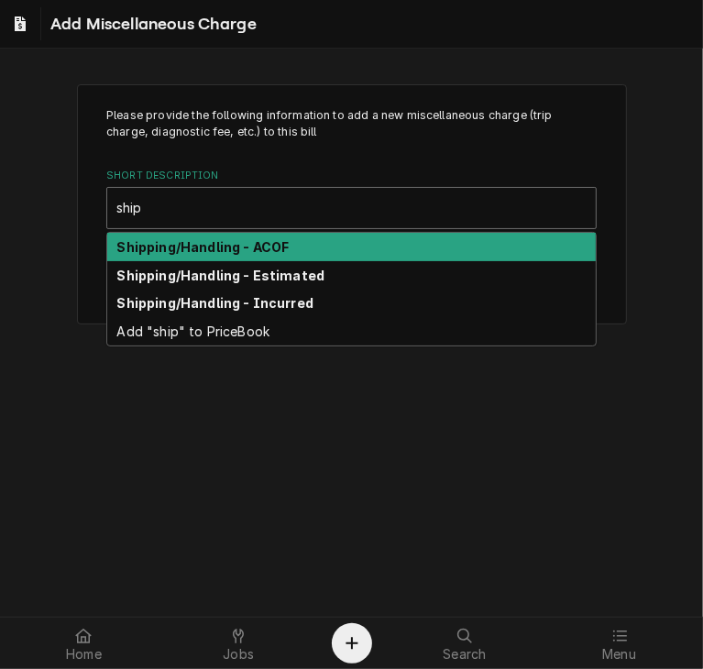
click at [315, 250] on div "Shipping/Handling - ACOF" at bounding box center [351, 247] width 489 height 28
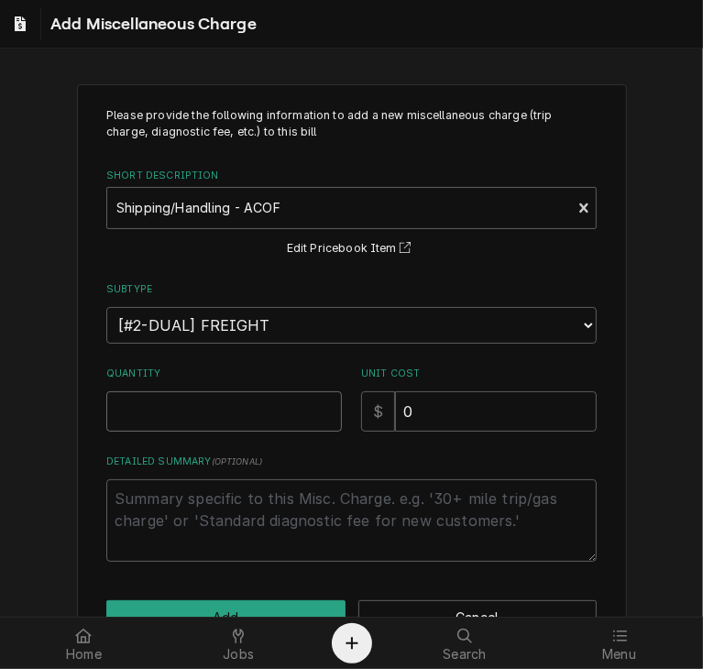
click at [249, 421] on input "Quantity" at bounding box center [224, 411] width 236 height 40
type textarea "x"
type input "1"
drag, startPoint x: 437, startPoint y: 397, endPoint x: 375, endPoint y: 409, distance: 63.5
click at [375, 409] on div "$ 0" at bounding box center [479, 411] width 236 height 40
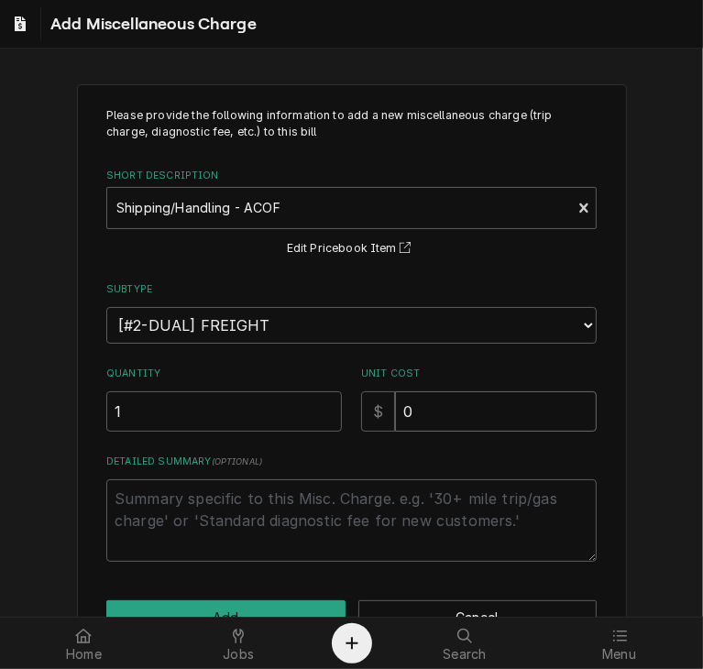
type textarea "x"
type input "1"
type textarea "x"
type input "16"
type textarea "x"
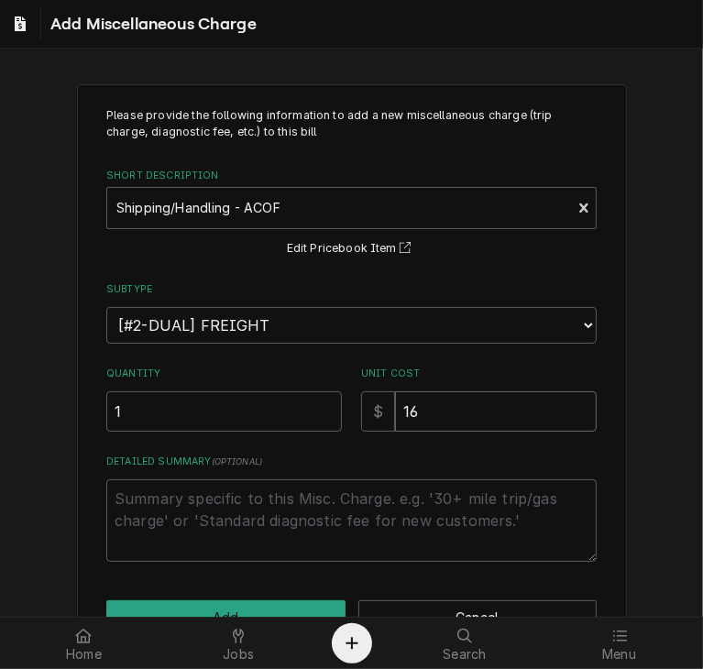
type input "161"
type textarea "x"
type input "161.0"
type textarea "x"
type input "161.04"
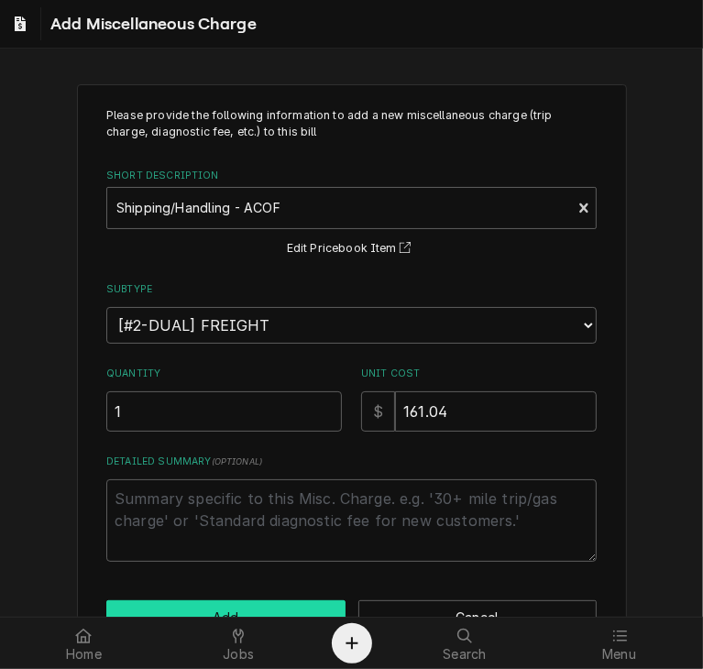
click at [265, 603] on button "Add" at bounding box center [225, 618] width 239 height 34
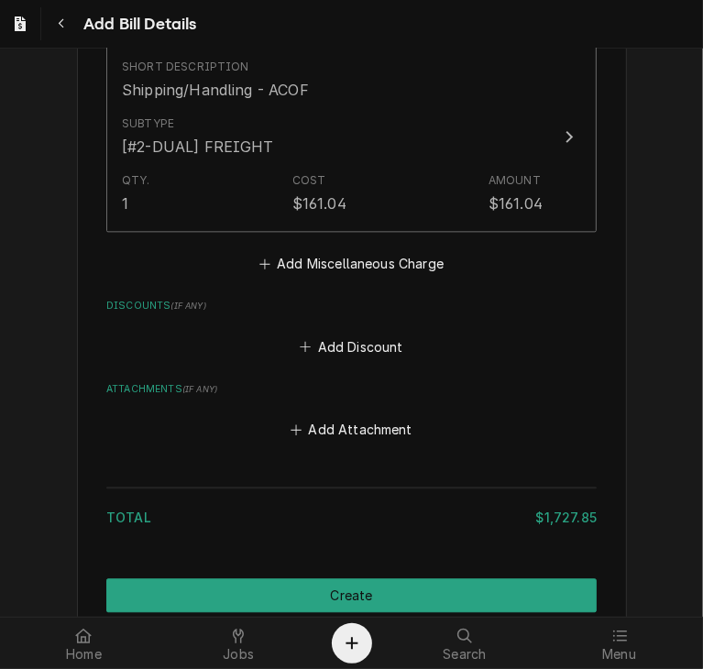
scroll to position [2094, 0]
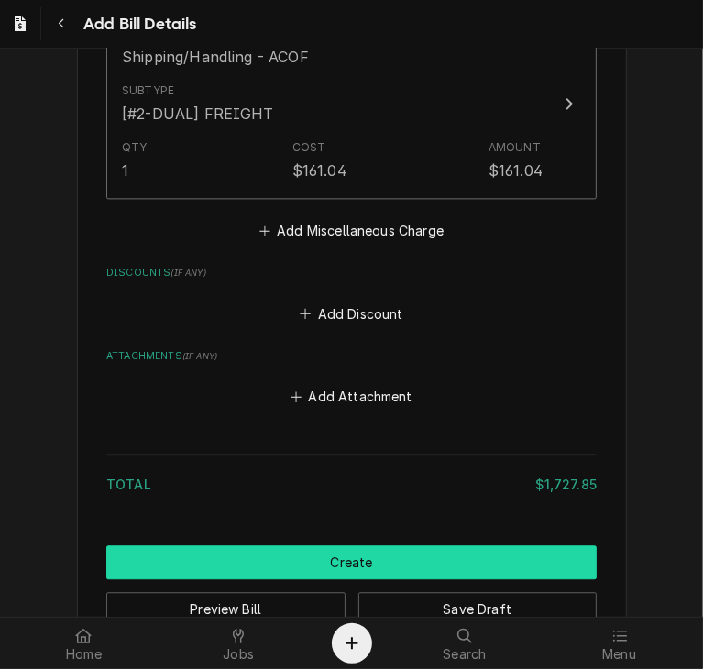
click at [483, 552] on button "Create" at bounding box center [351, 563] width 491 height 34
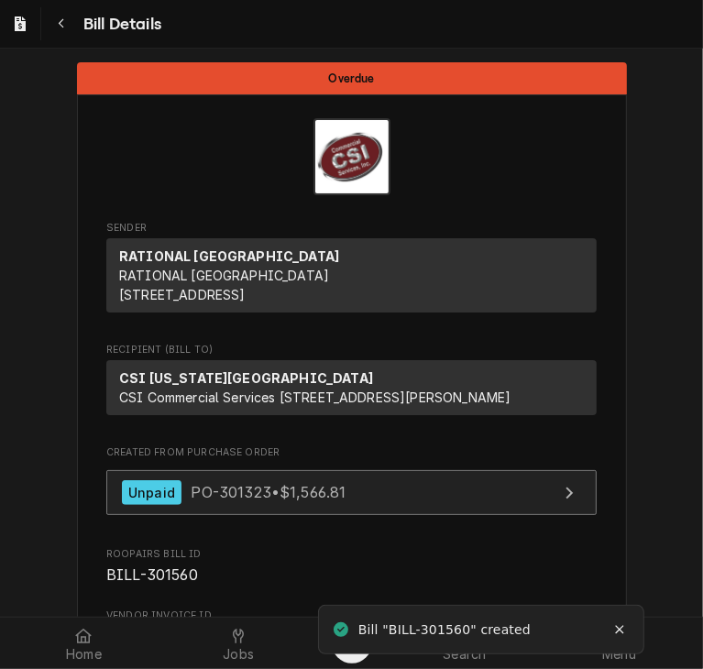
click at [349, 515] on link "Unpaid PO-301323 • $1,566.81" at bounding box center [351, 492] width 491 height 45
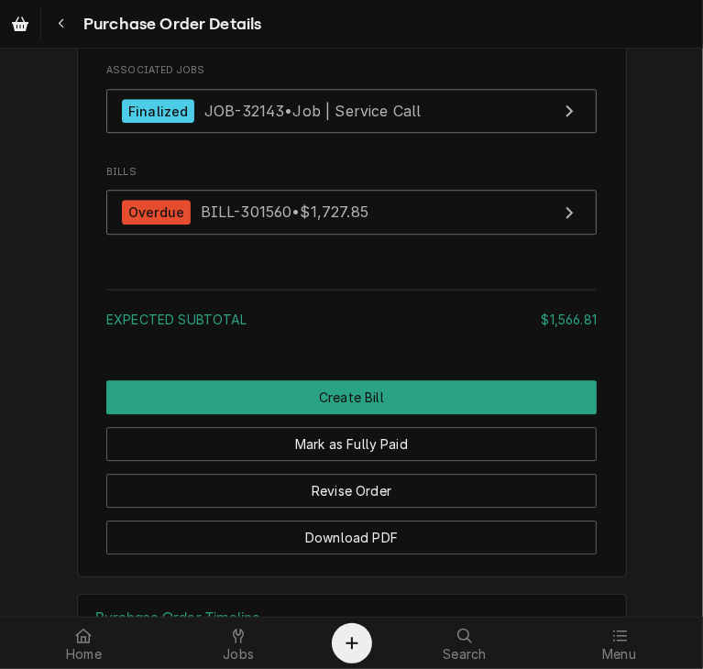
scroll to position [2610, 0]
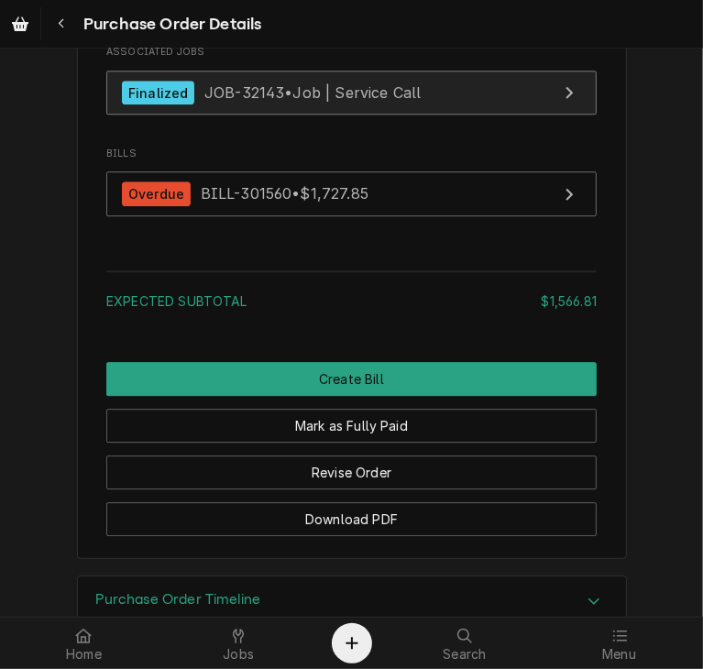
click at [296, 105] on div "Finalized JOB-32143 • Job | Service Call" at bounding box center [271, 93] width 299 height 25
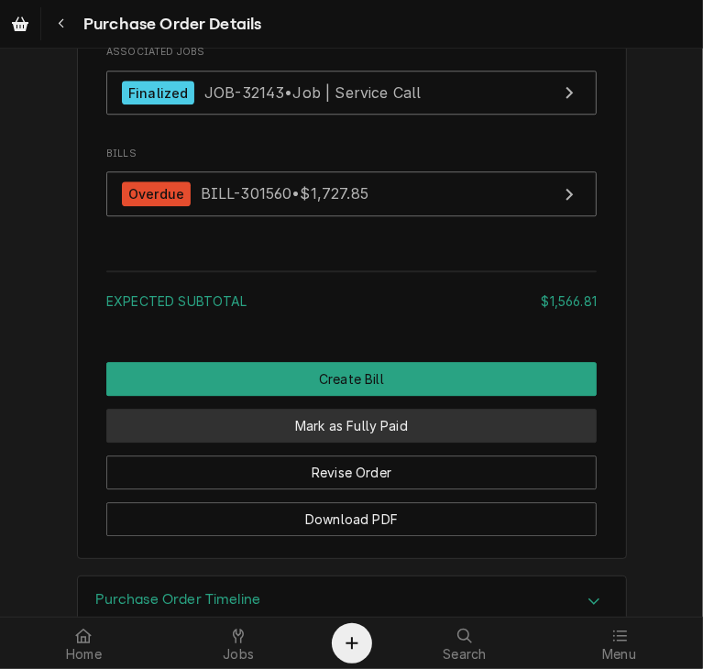
click at [374, 443] on button "Mark as Fully Paid" at bounding box center [351, 426] width 491 height 34
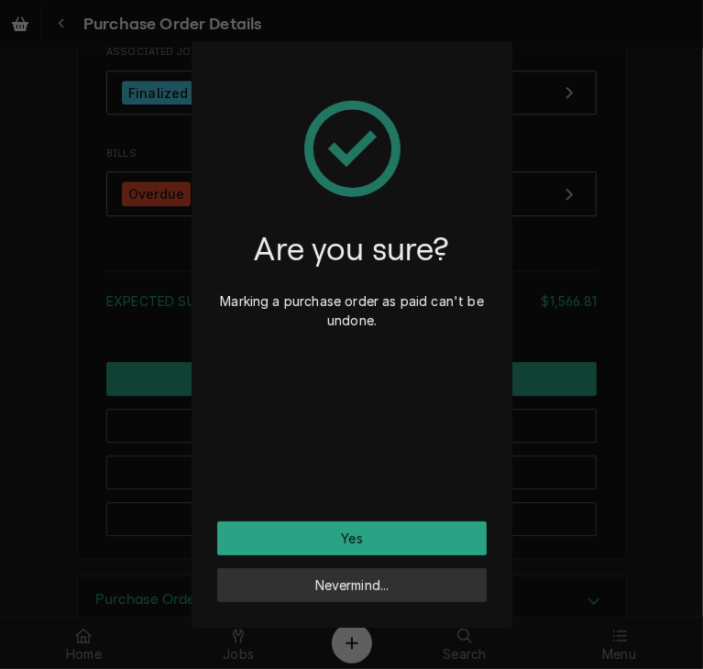
click at [423, 587] on button "Nevermind..." at bounding box center [352, 585] width 270 height 34
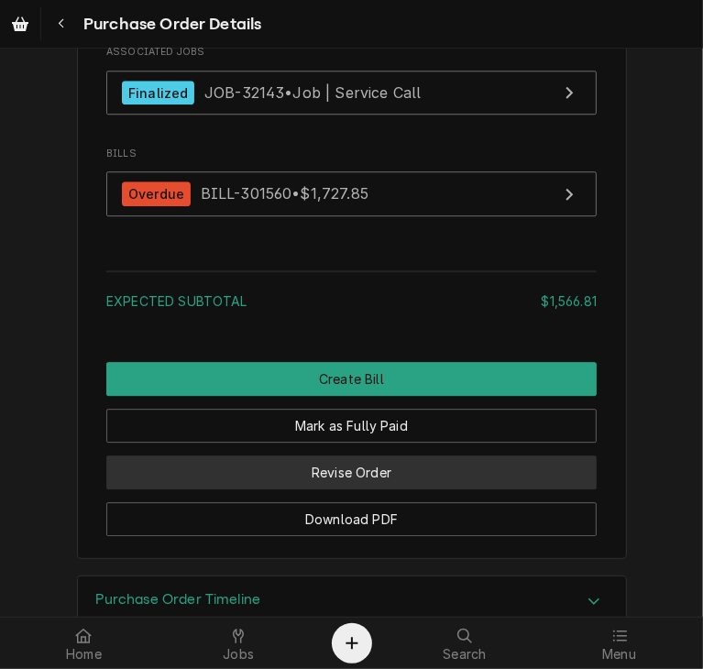
click at [378, 490] on button "Revise Order" at bounding box center [351, 473] width 491 height 34
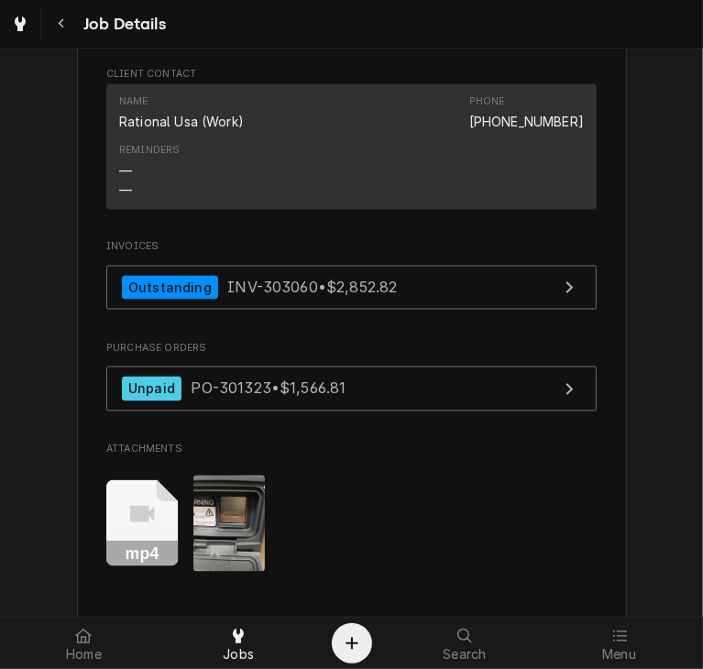
scroll to position [1675, 0]
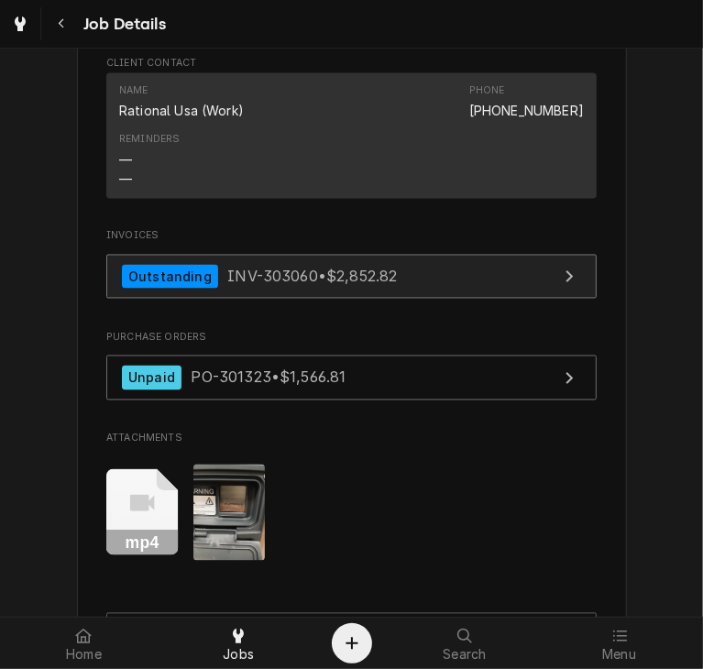
click at [244, 286] on span "INV-303060 • $2,852.82" at bounding box center [312, 277] width 170 height 18
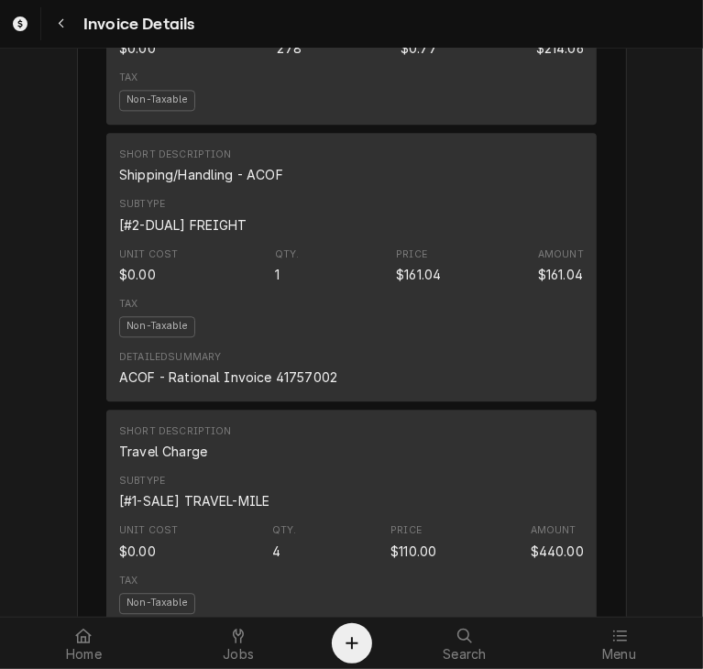
scroll to position [2178, 0]
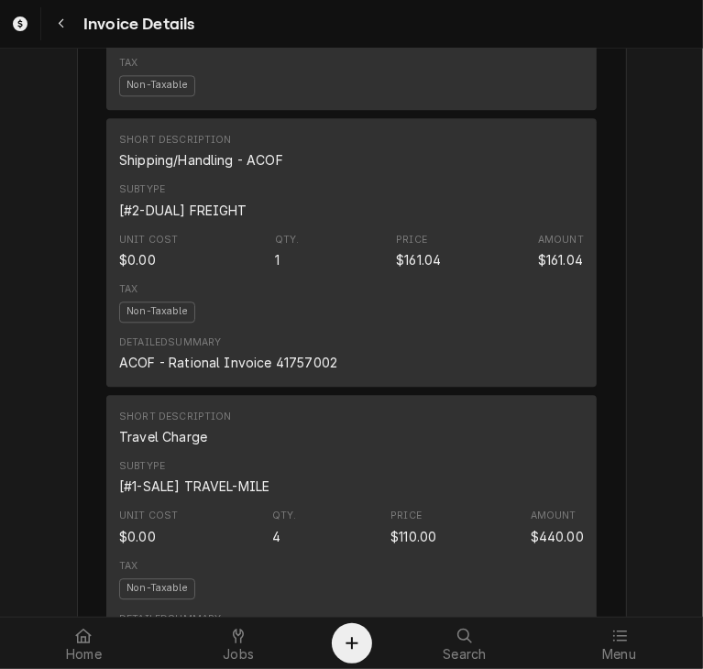
click at [672, 342] on div "Outstanding Sender CSI Kansas City CSI Commercial Services Inc1021 NE Jib Ct Un…" at bounding box center [351, 357] width 703 height 4974
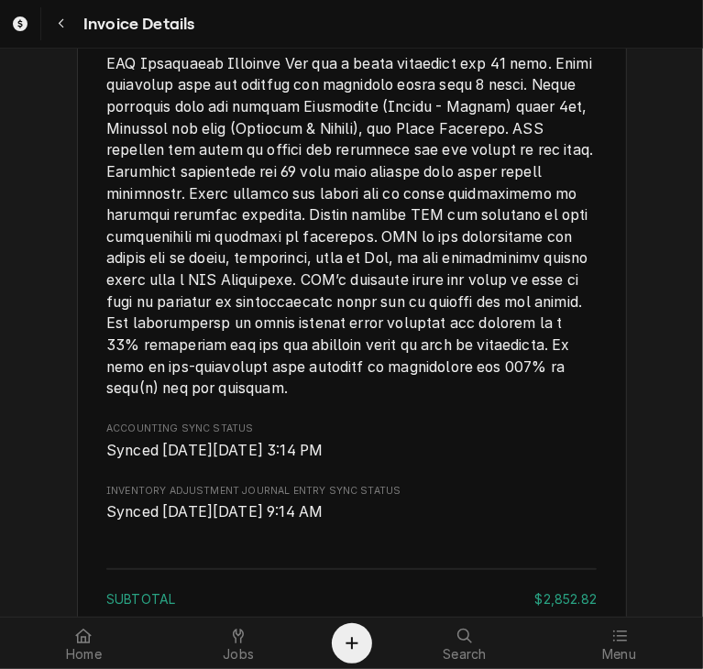
scroll to position [3975, 0]
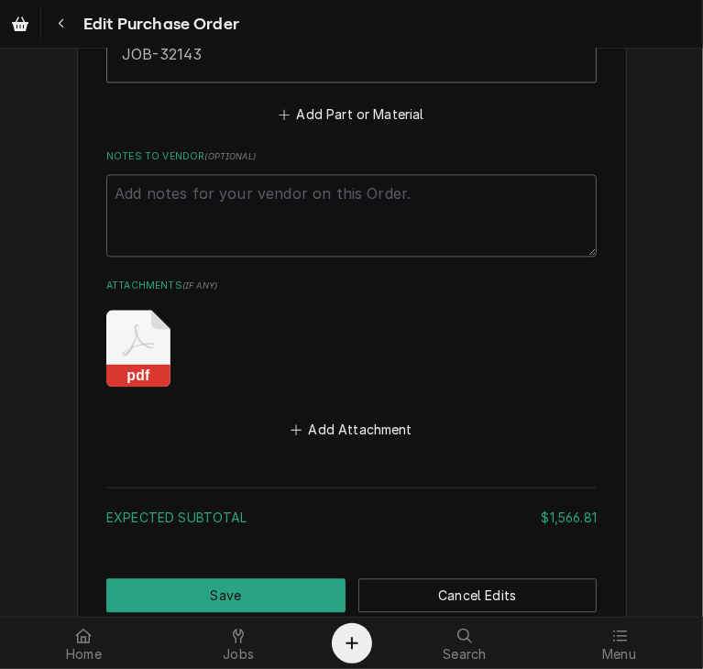
scroll to position [2160, 0]
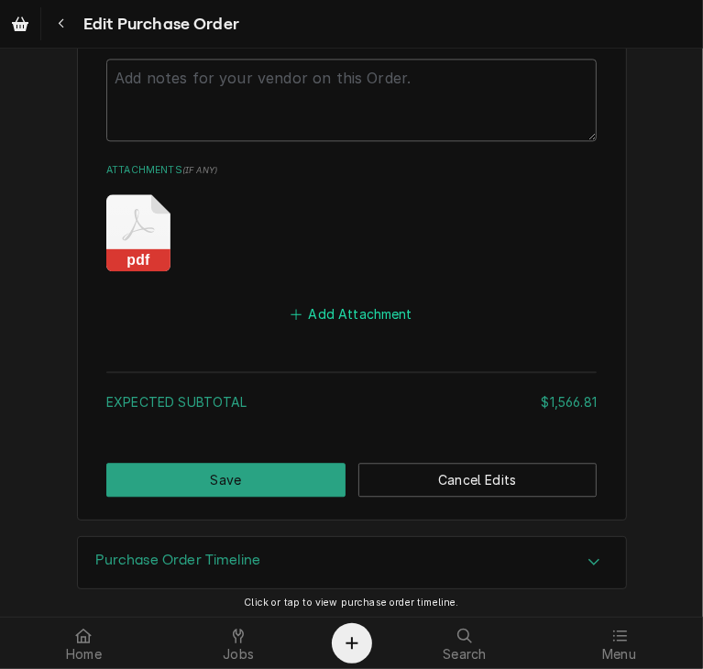
click at [381, 301] on button "Add Attachment" at bounding box center [352, 314] width 128 height 26
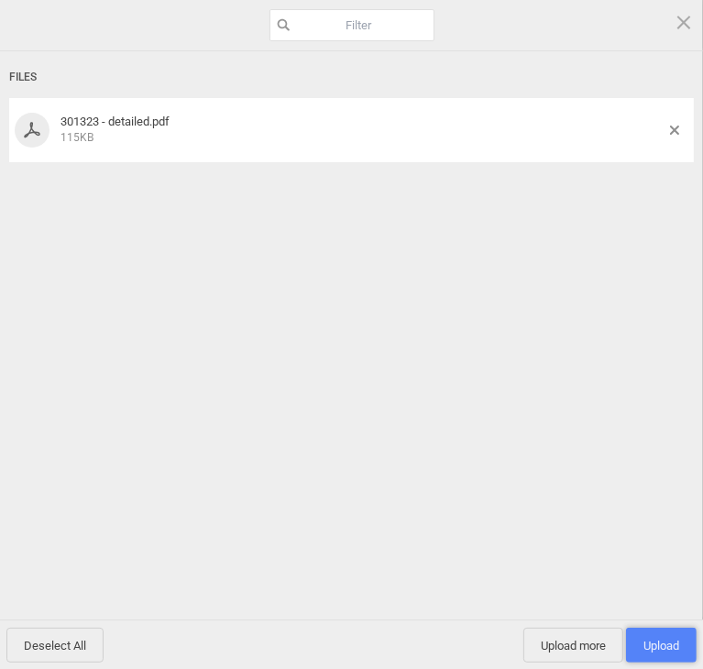
click at [657, 643] on span "Upload 1" at bounding box center [662, 646] width 36 height 14
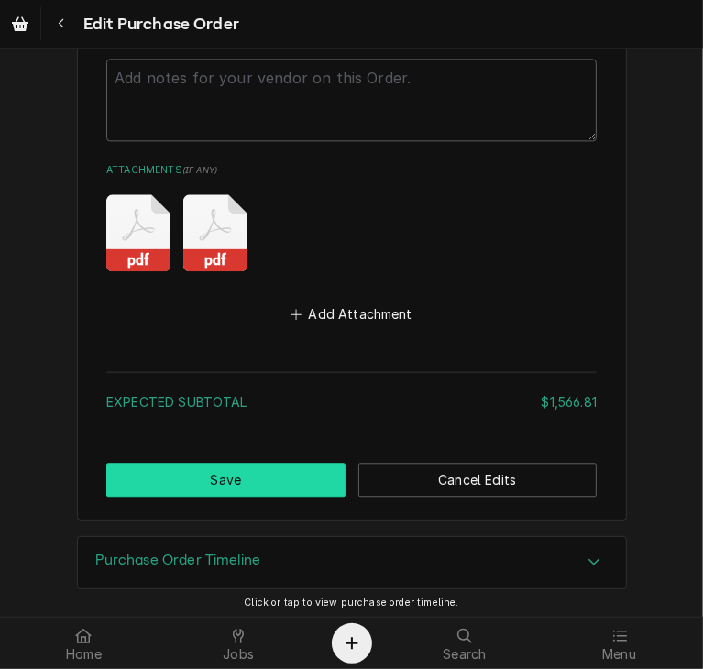
click at [275, 463] on button "Save" at bounding box center [225, 480] width 239 height 34
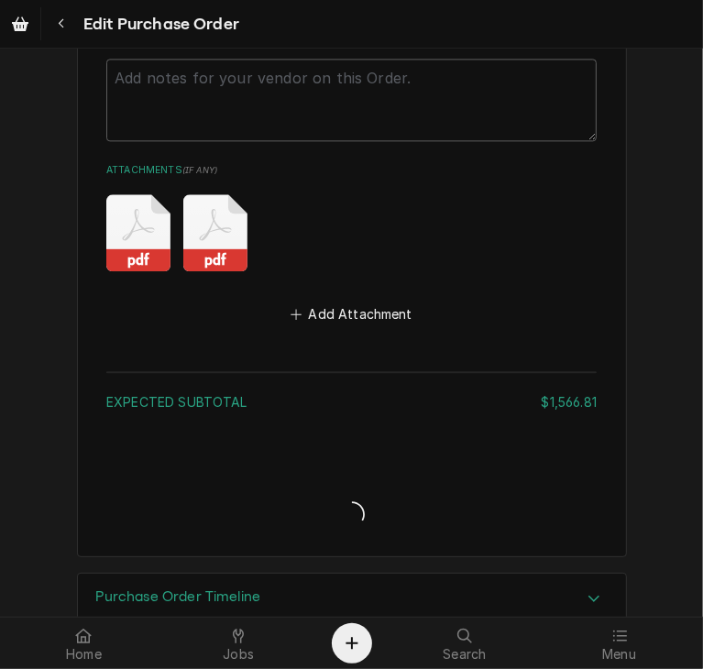
type textarea "x"
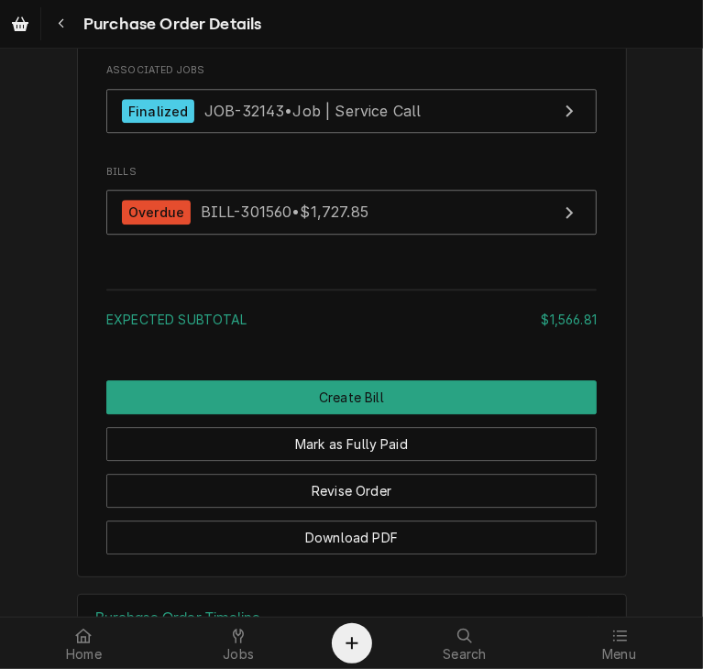
scroll to position [2640, 0]
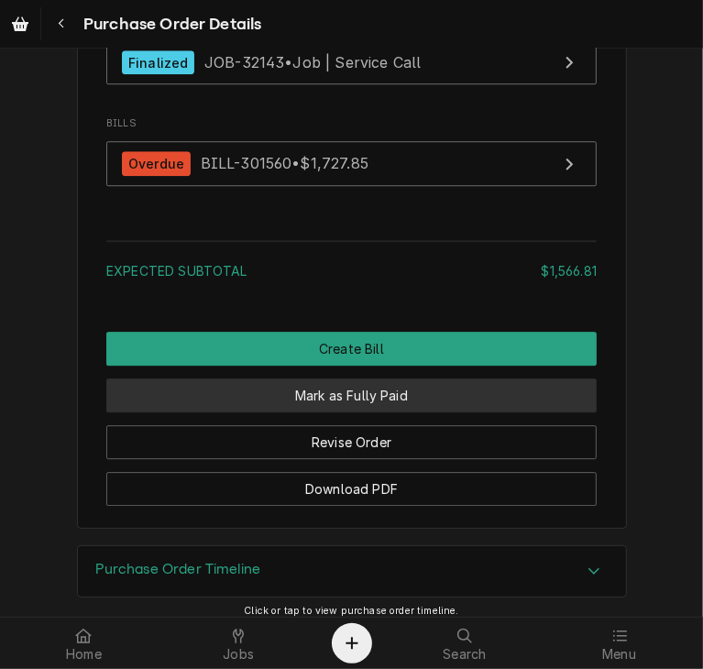
click at [412, 413] on button "Mark as Fully Paid" at bounding box center [351, 396] width 491 height 34
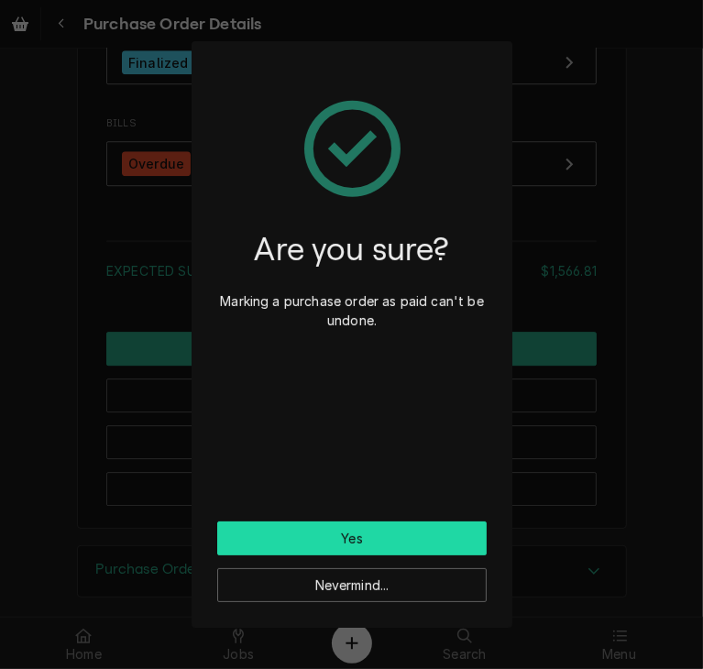
click at [400, 533] on button "Yes" at bounding box center [352, 539] width 270 height 34
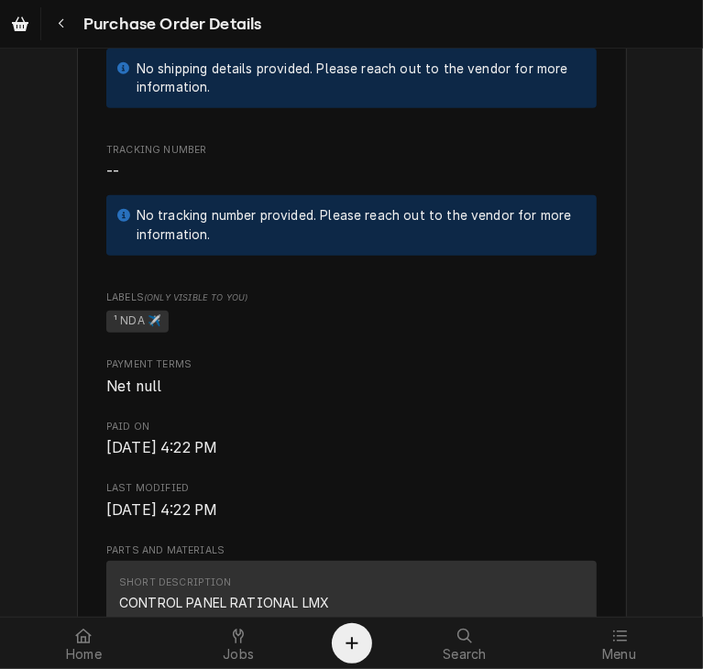
scroll to position [274, 0]
